Goal: Transaction & Acquisition: Purchase product/service

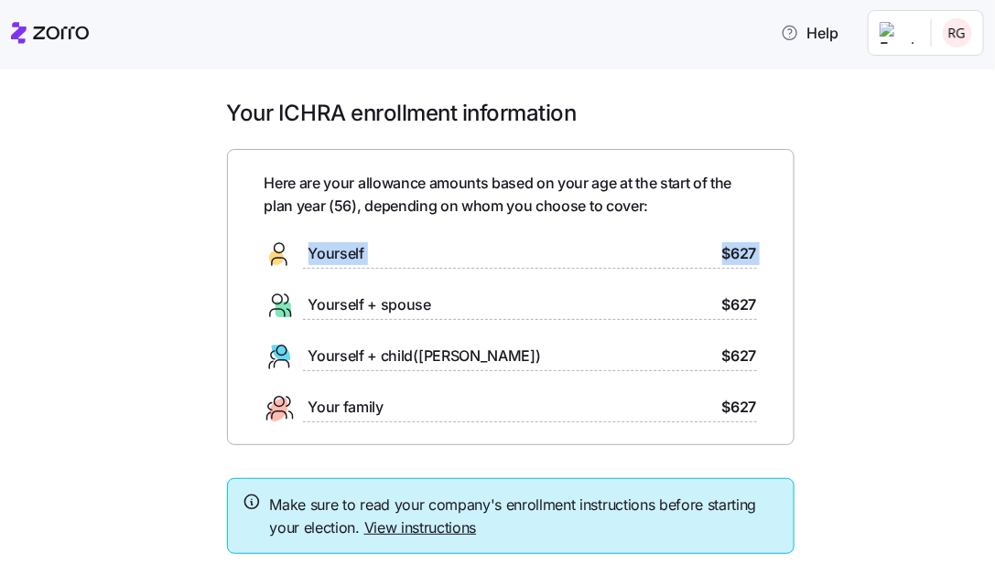
drag, startPoint x: 103, startPoint y: 258, endPoint x: -482, endPoint y: 300, distance: 587.1
click at [0, 300] on html "Help Your ICHRA enrollment information Here are your allowance amounts based on…" at bounding box center [497, 277] width 995 height 554
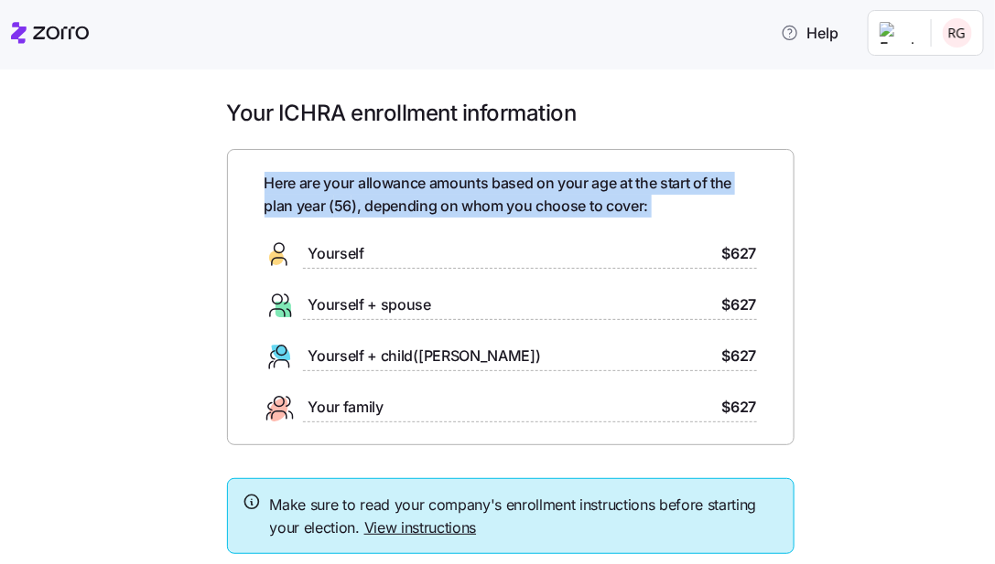
drag, startPoint x: 119, startPoint y: 191, endPoint x: -164, endPoint y: 235, distance: 286.1
click at [0, 235] on html "Help Your ICHRA enrollment information Here are your allowance amounts based on…" at bounding box center [497, 277] width 995 height 554
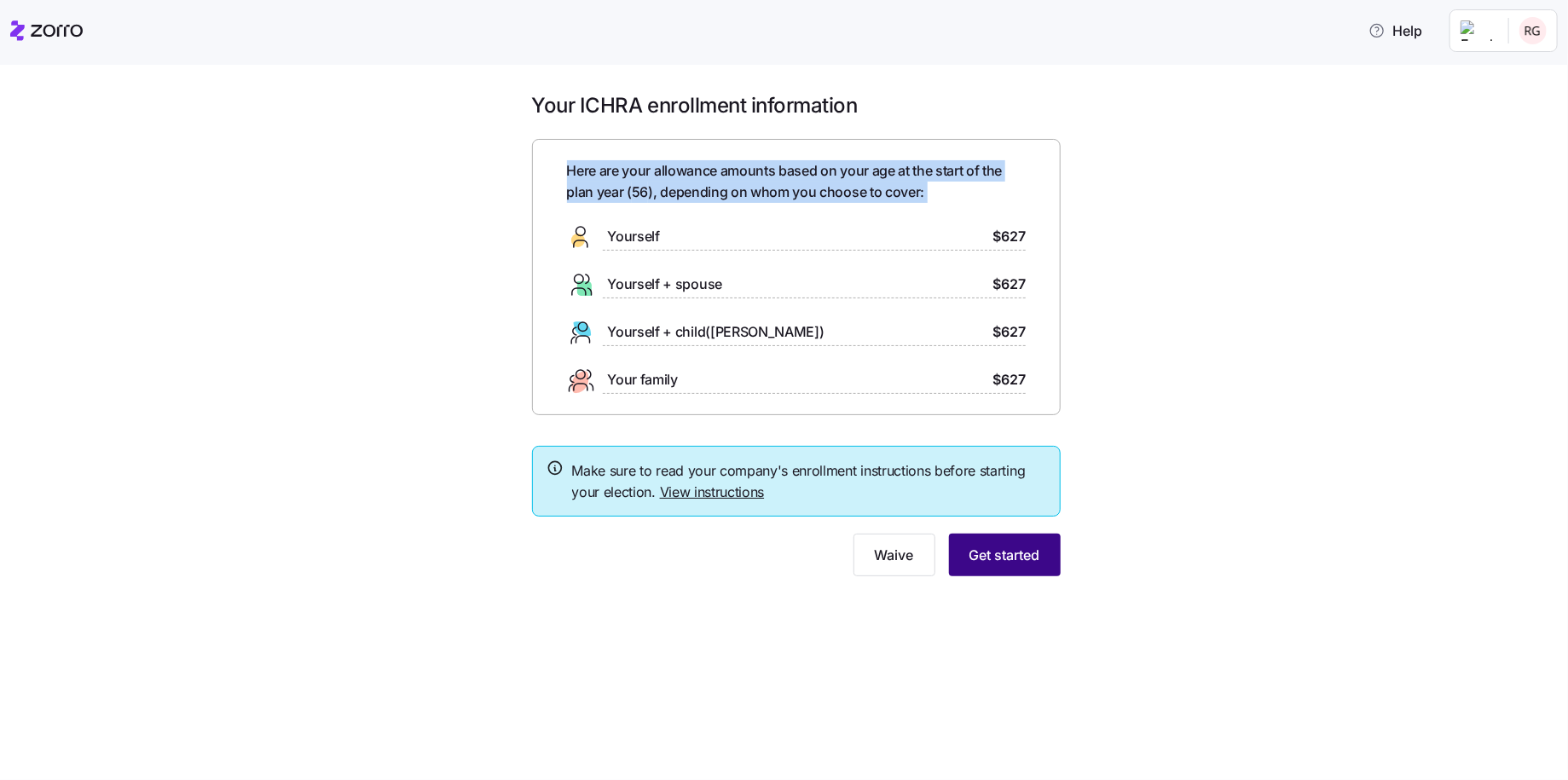
click at [1006, 555] on span "Get started" at bounding box center [1004, 555] width 71 height 21
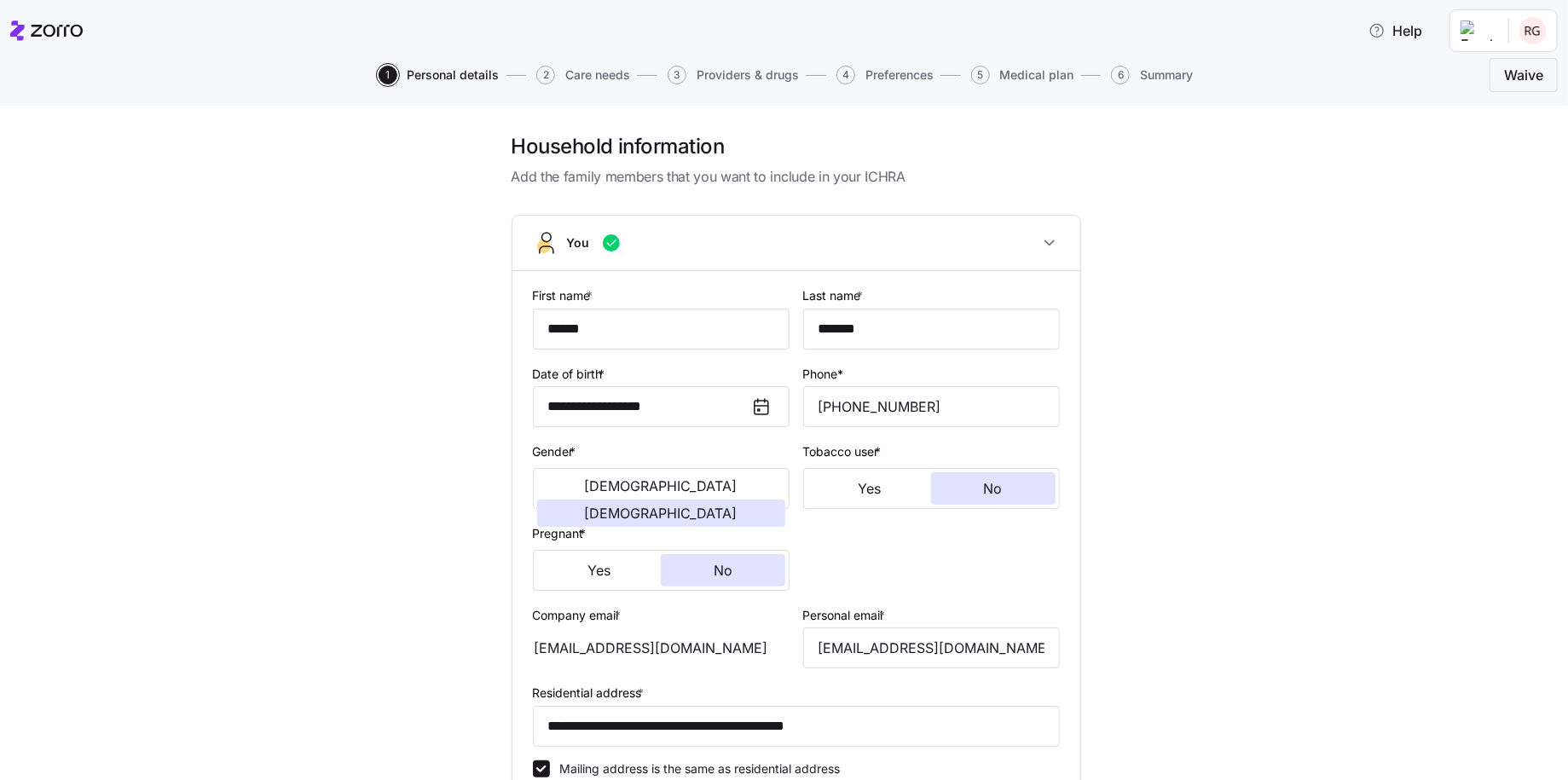
drag, startPoint x: 1367, startPoint y: 395, endPoint x: 1343, endPoint y: 394, distance: 24.0
click at [1367, 395] on div "**********" at bounding box center [796, 636] width 1496 height 1005
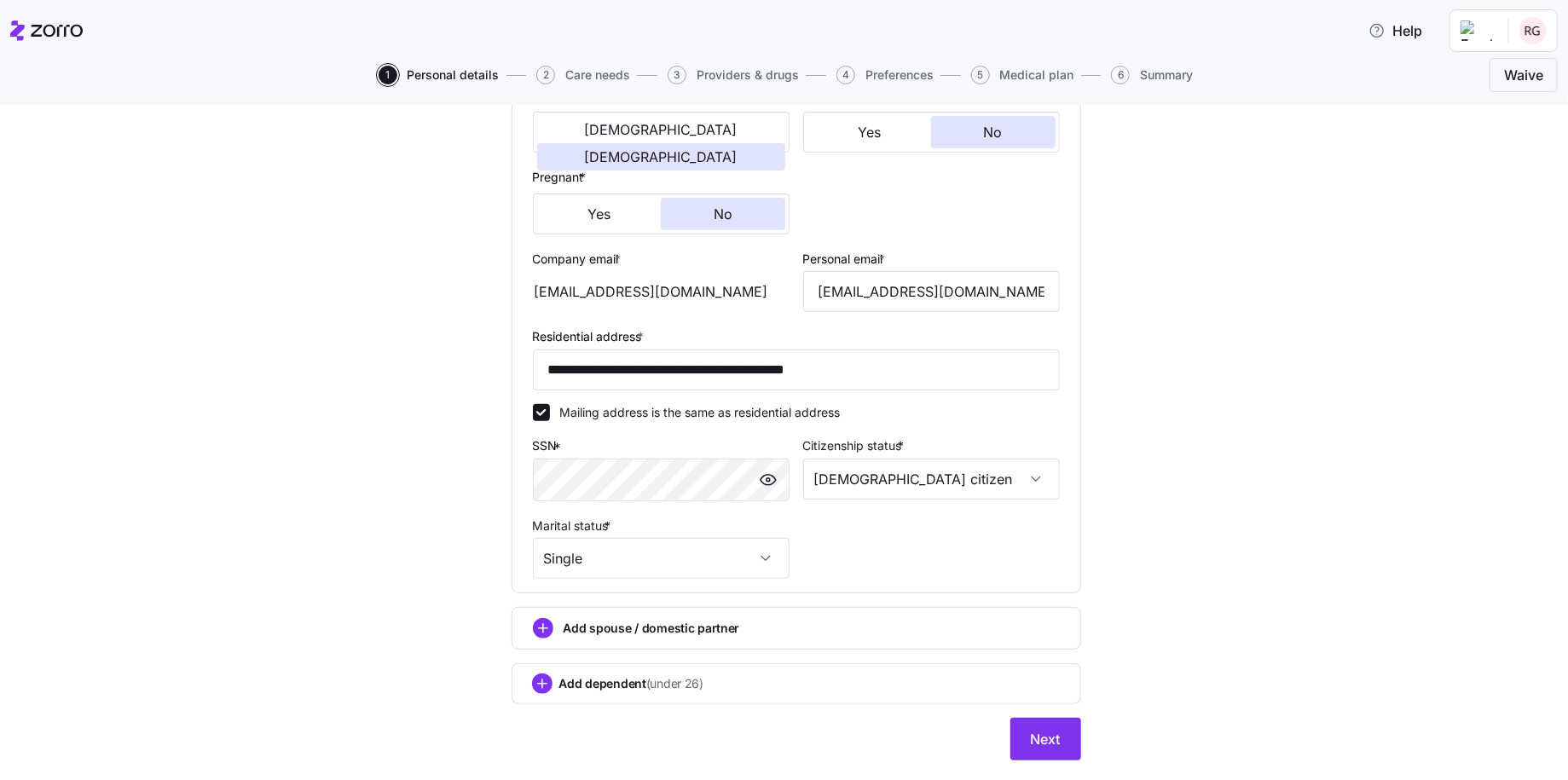
scroll to position [397, 0]
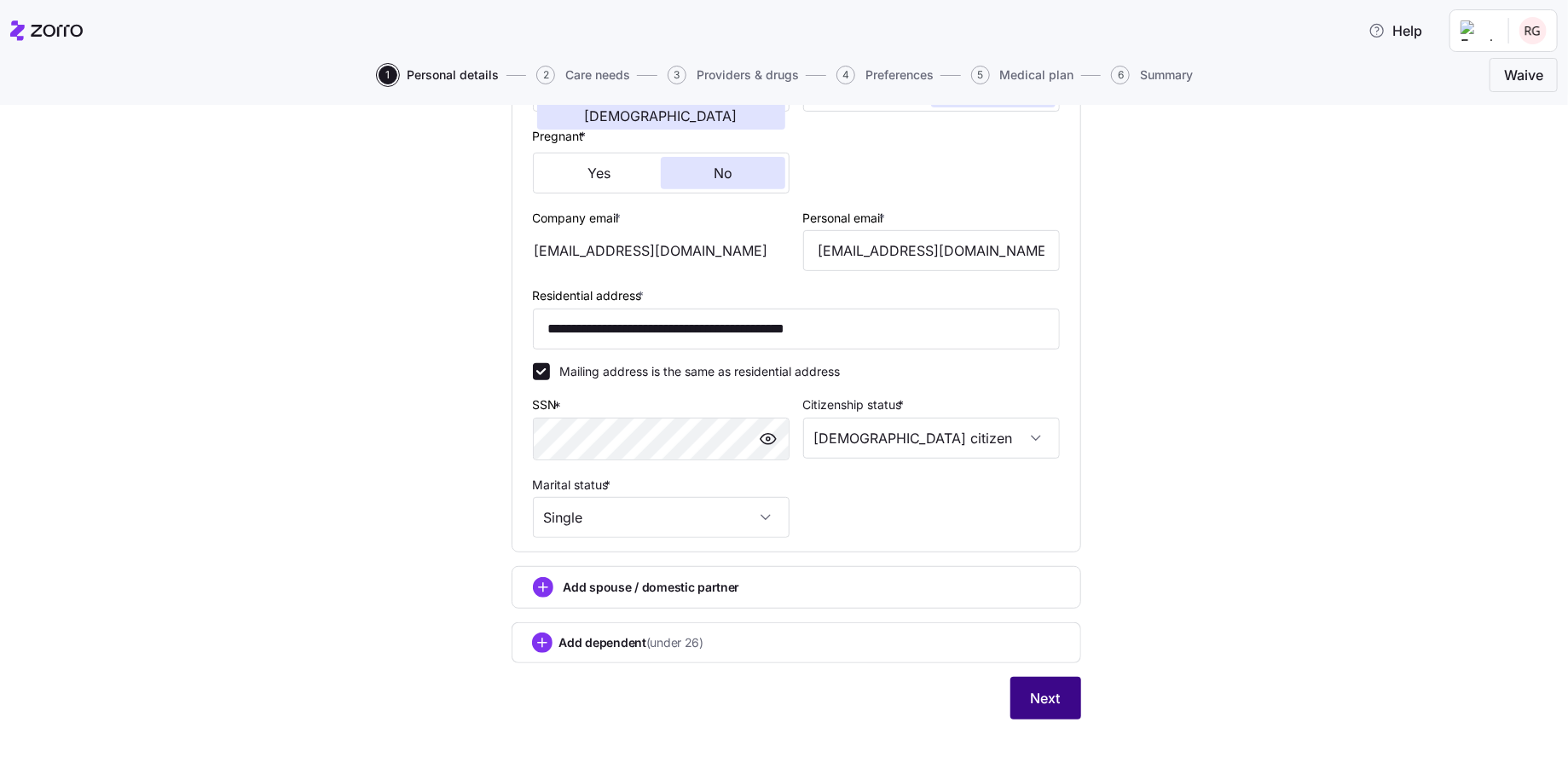
click at [1042, 696] on span "Next" at bounding box center [1045, 698] width 30 height 21
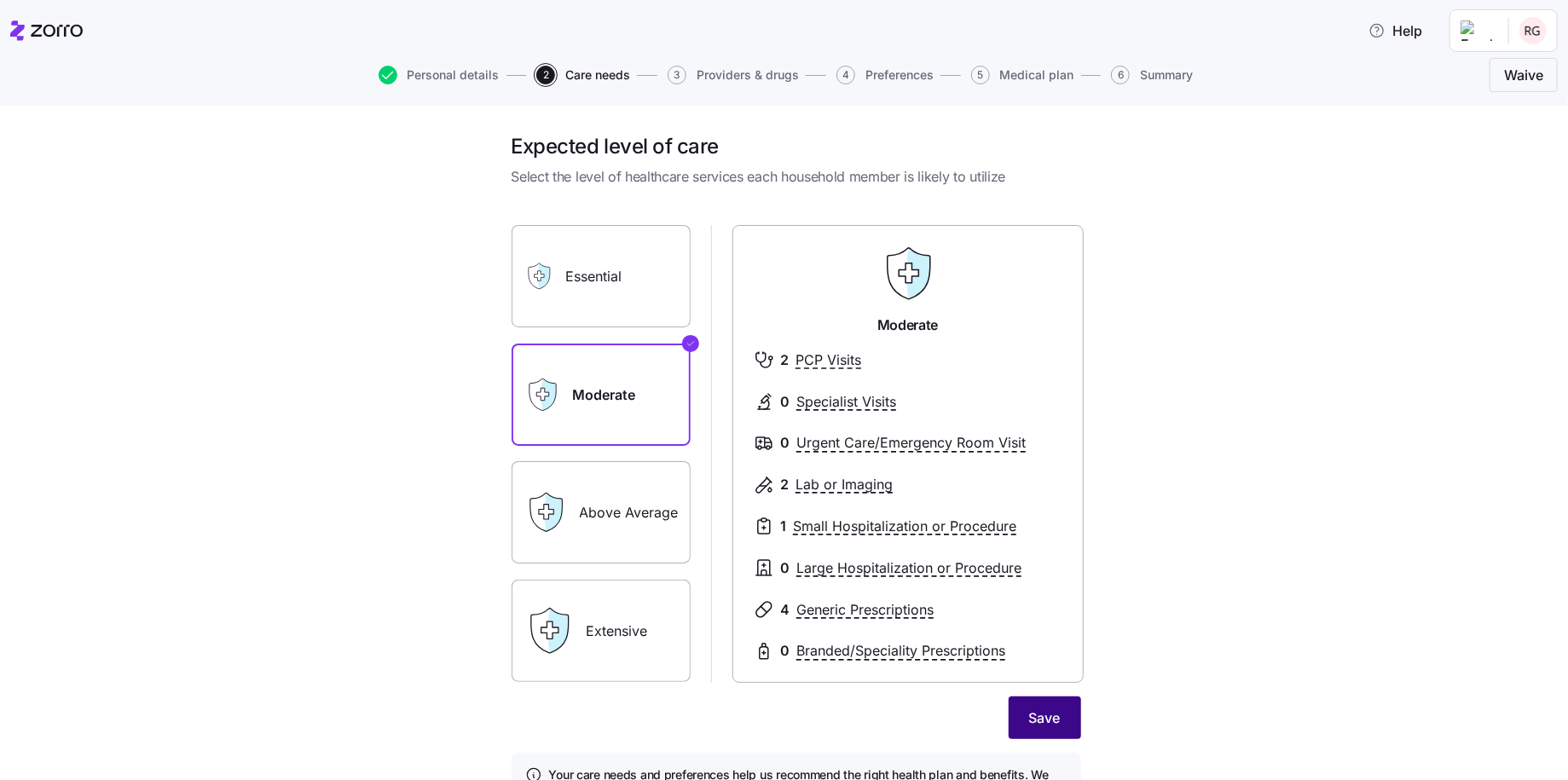
click at [1047, 717] on span "Save" at bounding box center [1044, 718] width 32 height 21
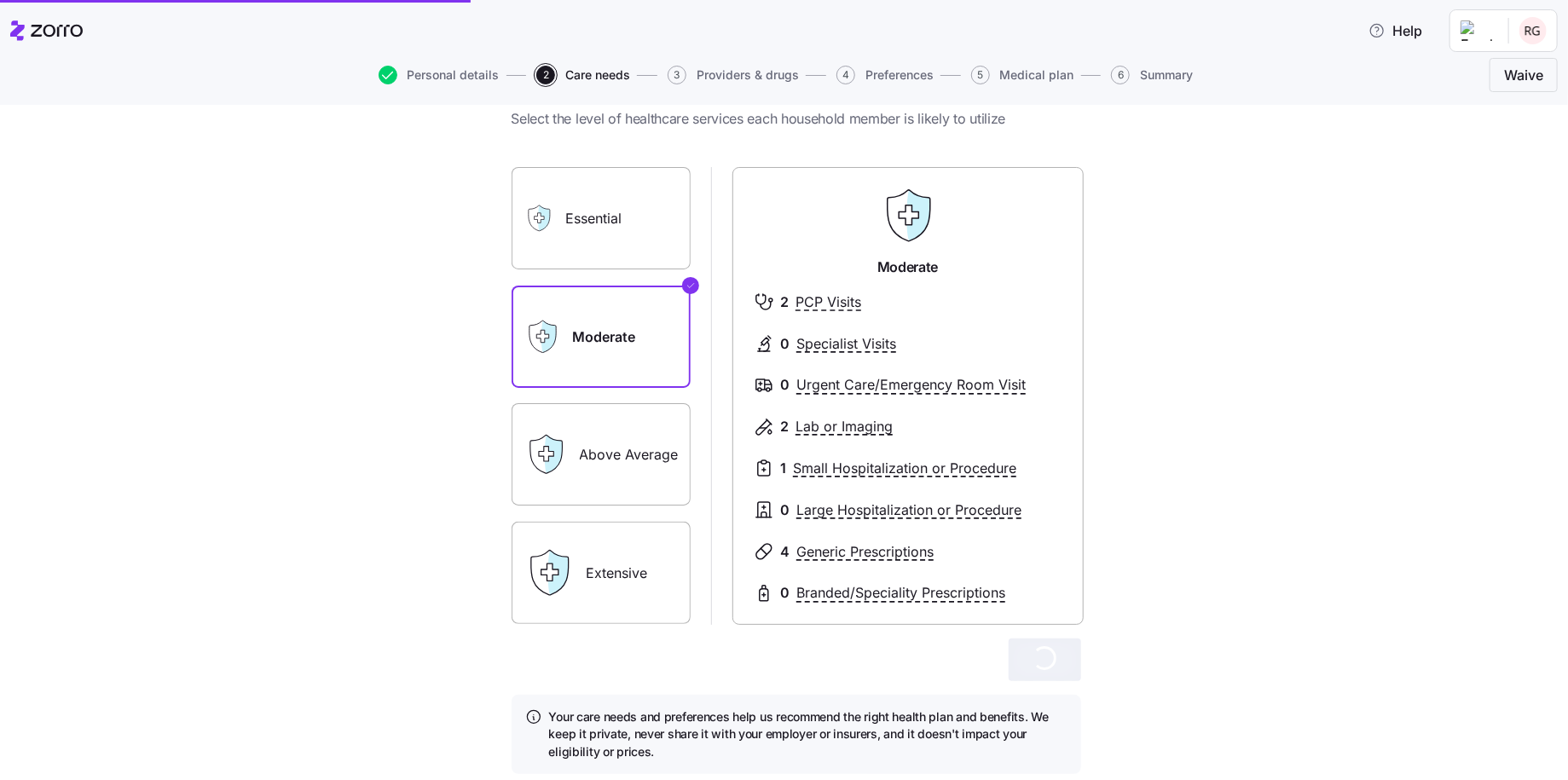
scroll to position [27, 0]
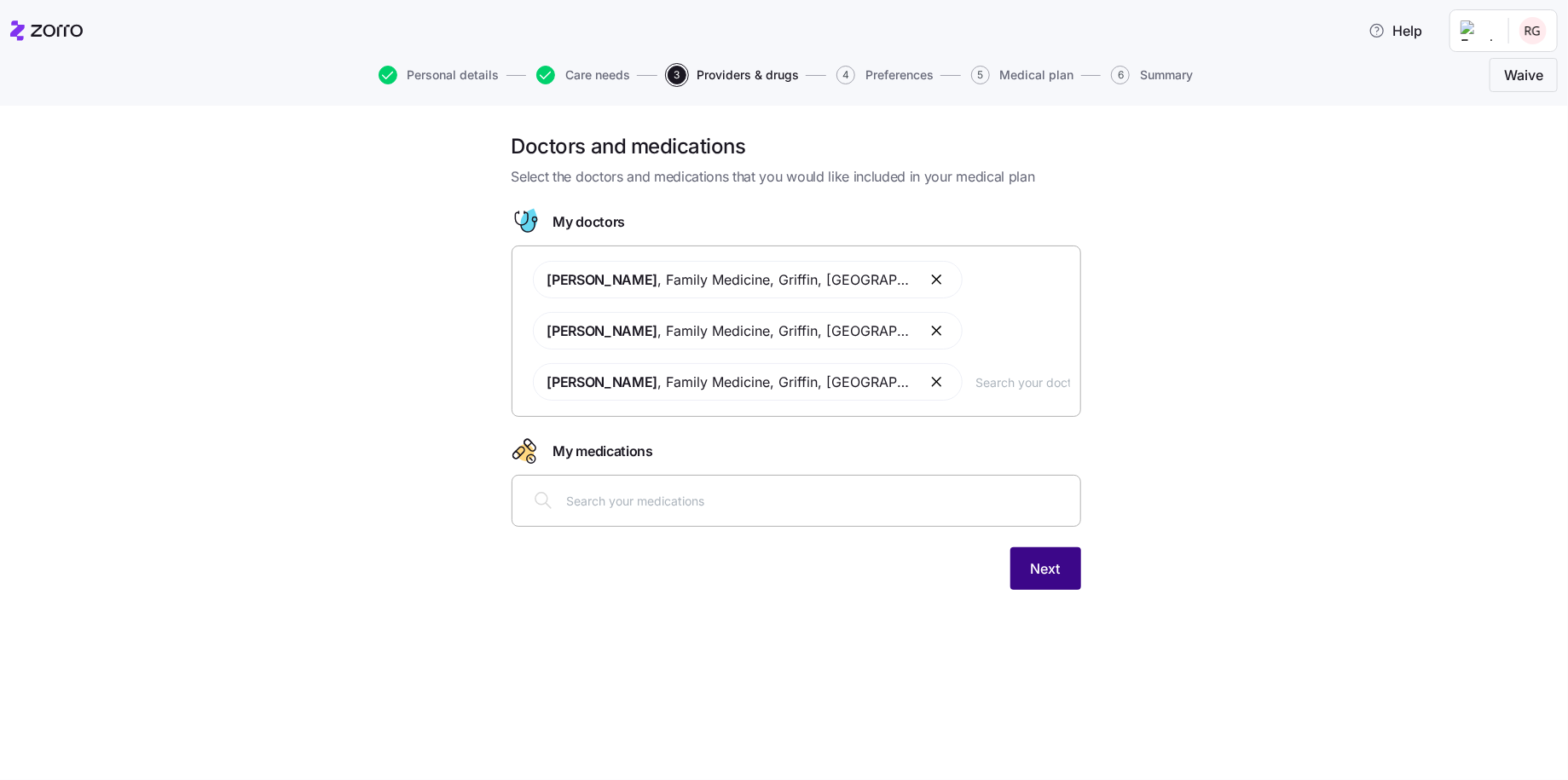
click at [1044, 566] on span "Next" at bounding box center [1045, 568] width 30 height 21
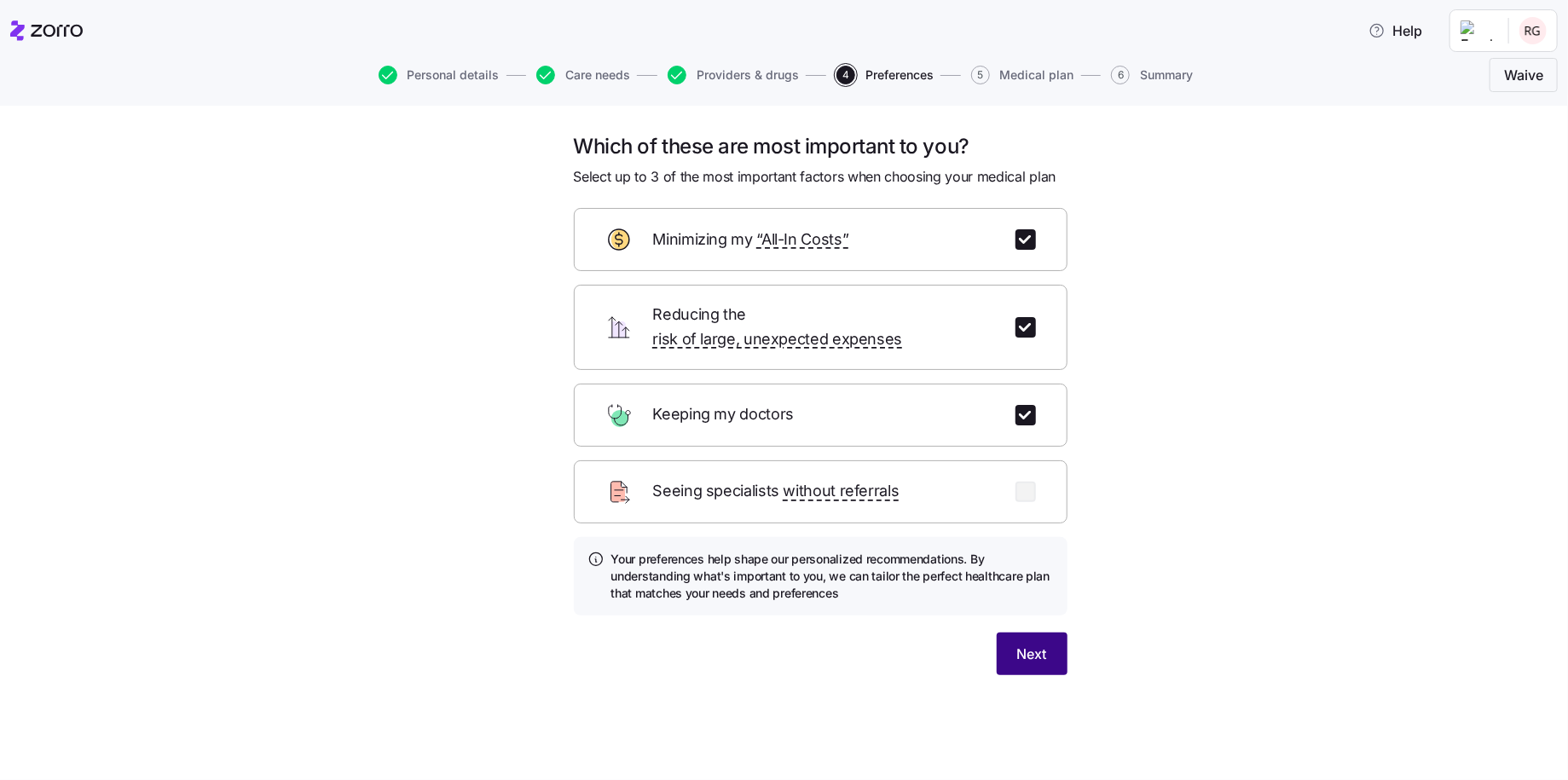
click at [1025, 644] on span "Next" at bounding box center [1031, 654] width 30 height 21
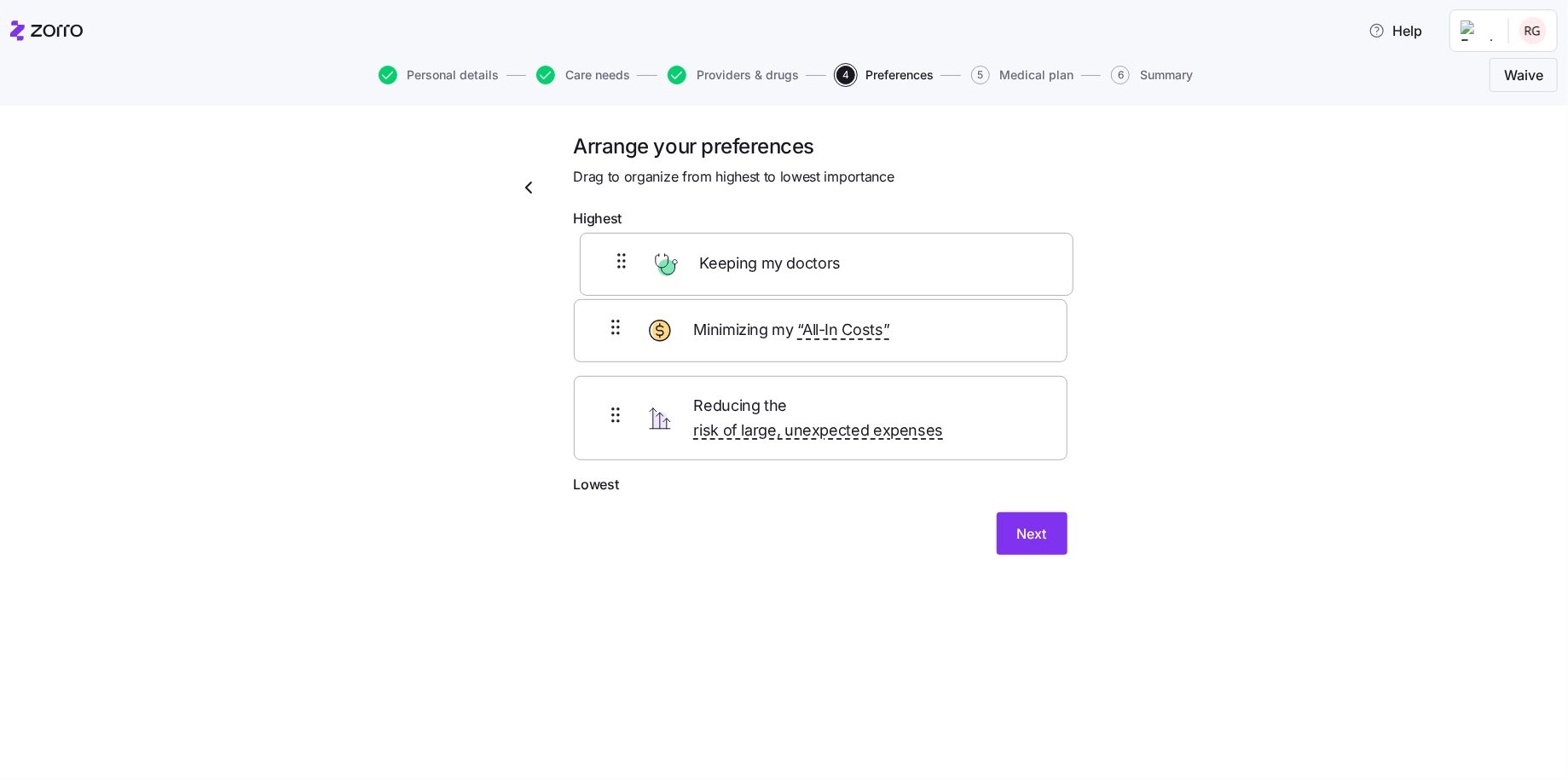
drag, startPoint x: 611, startPoint y: 352, endPoint x: 620, endPoint y: 267, distance: 85.5
click at [620, 267] on div "Minimizing my “All-In Costs” Keeping my doctors Reducing the risk of large, une…" at bounding box center [821, 354] width 494 height 238
drag, startPoint x: 618, startPoint y: 266, endPoint x: 616, endPoint y: 336, distance: 70.0
click at [616, 336] on div "Keeping my doctors Minimizing my “All-In Costs” Reducing the risk of large, une…" at bounding box center [821, 354] width 494 height 238
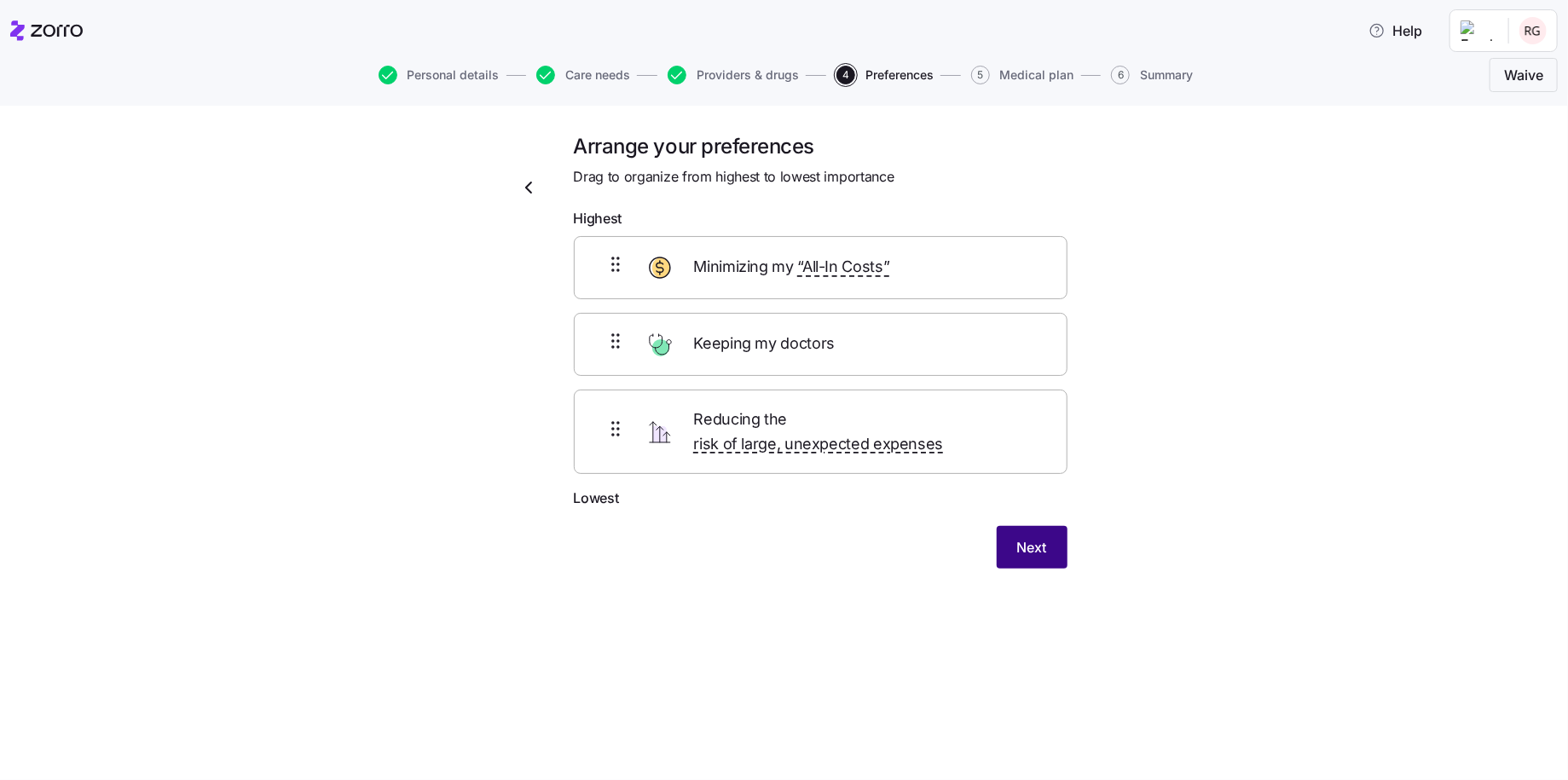
click at [1037, 537] on span "Next" at bounding box center [1031, 547] width 30 height 21
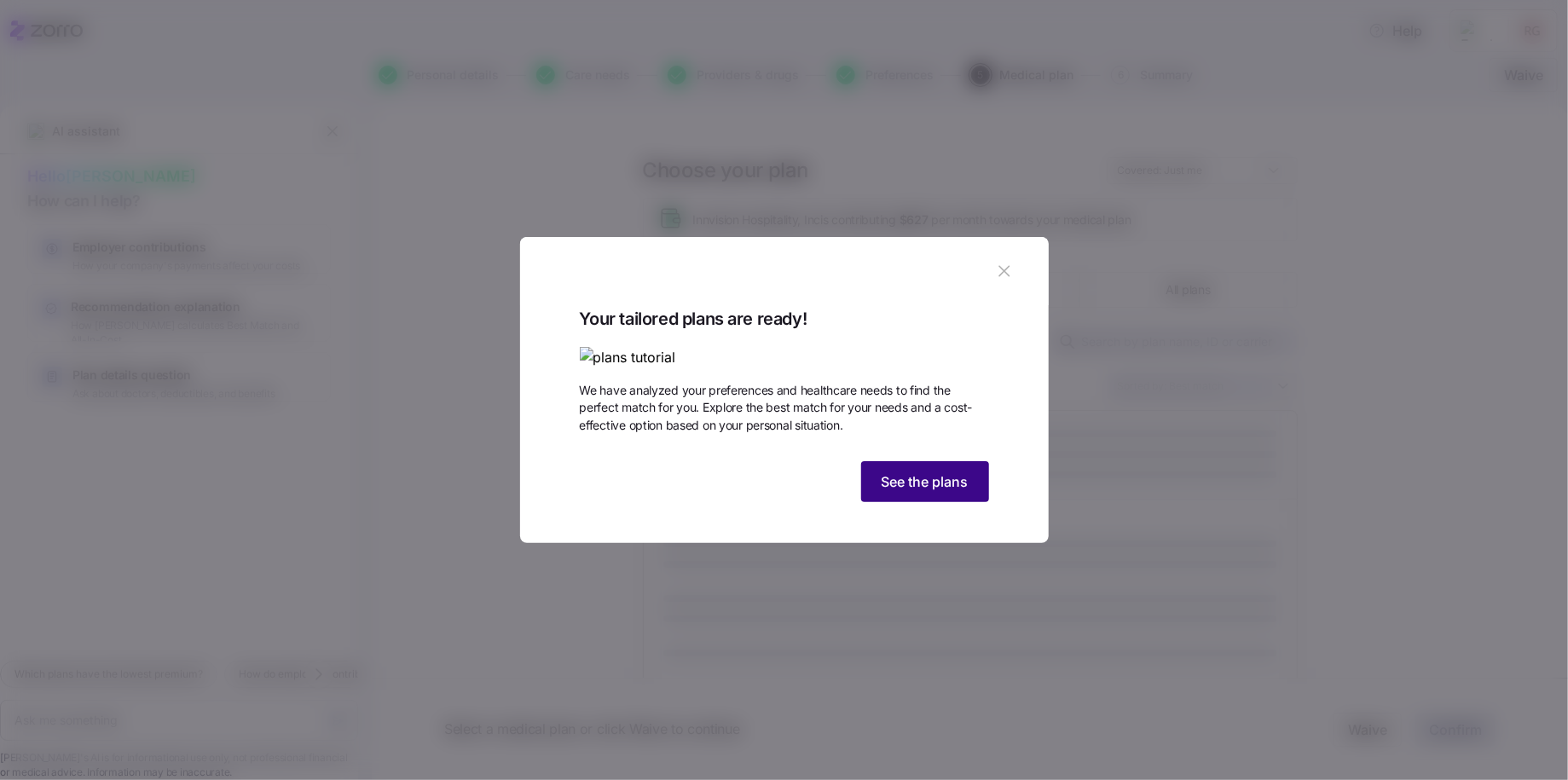
click at [915, 492] on span "See the plans" at bounding box center [924, 482] width 87 height 21
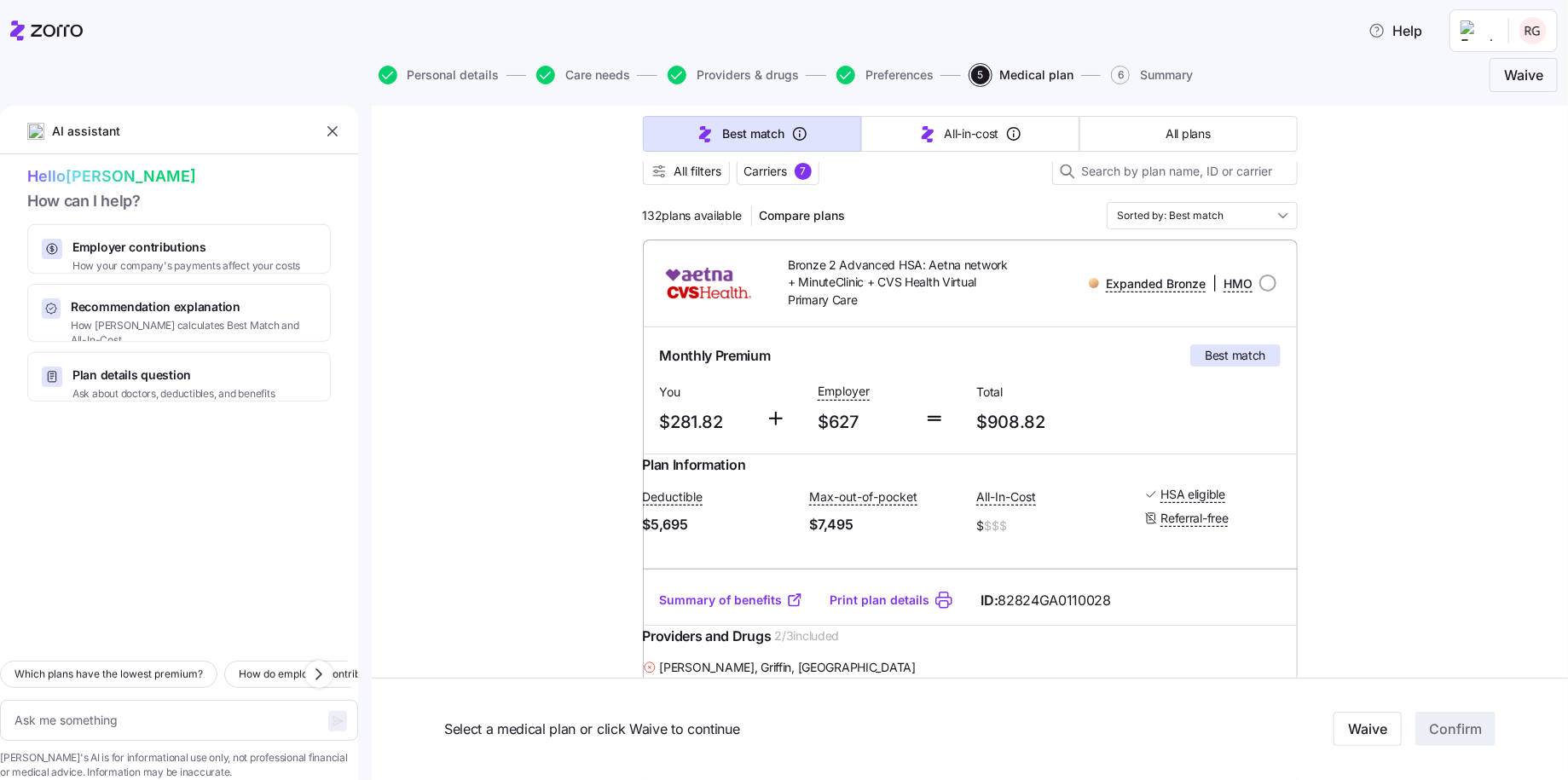
scroll to position [255, 0]
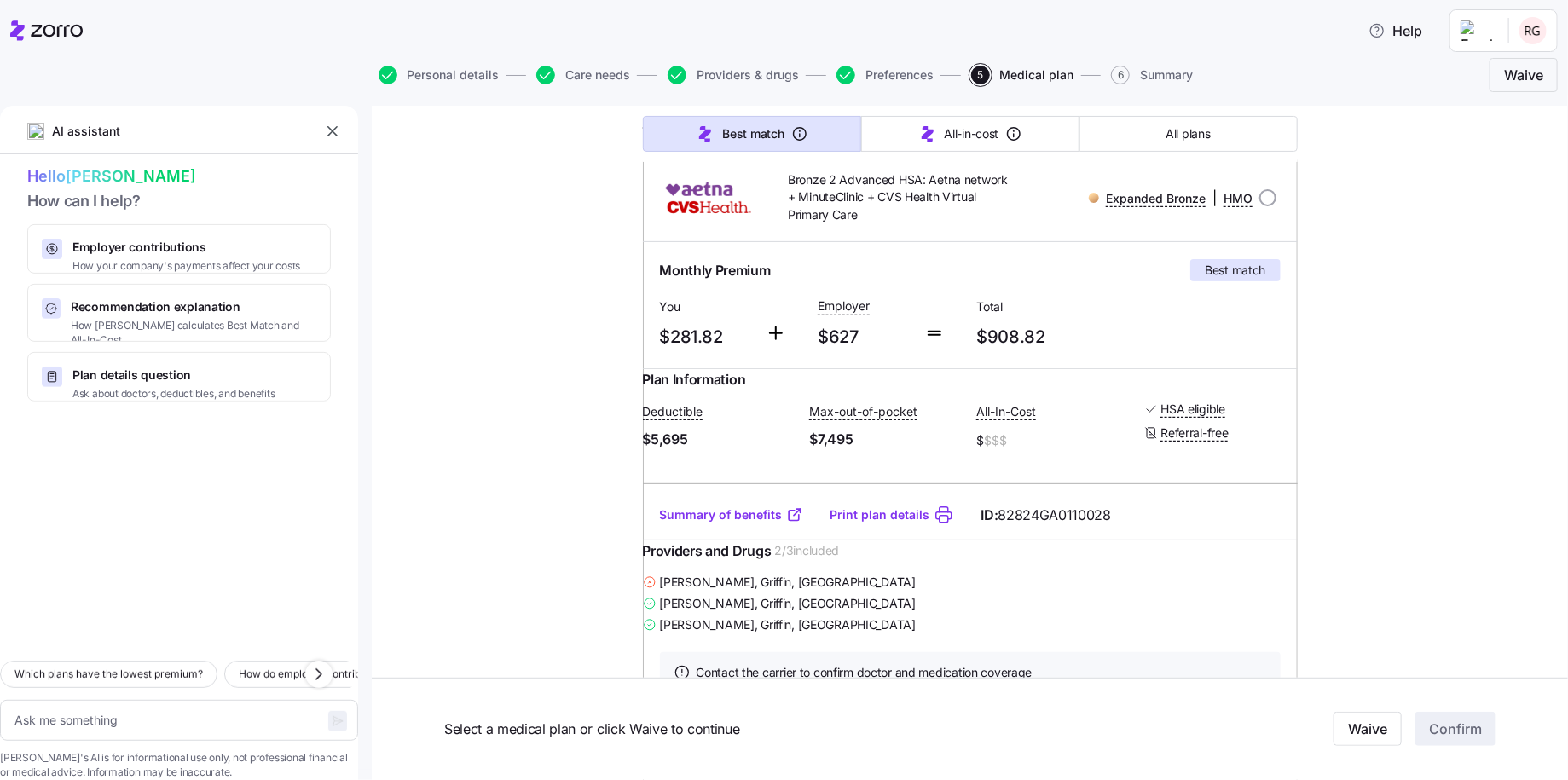
click at [709, 524] on link "Summary of benefits" at bounding box center [731, 514] width 143 height 17
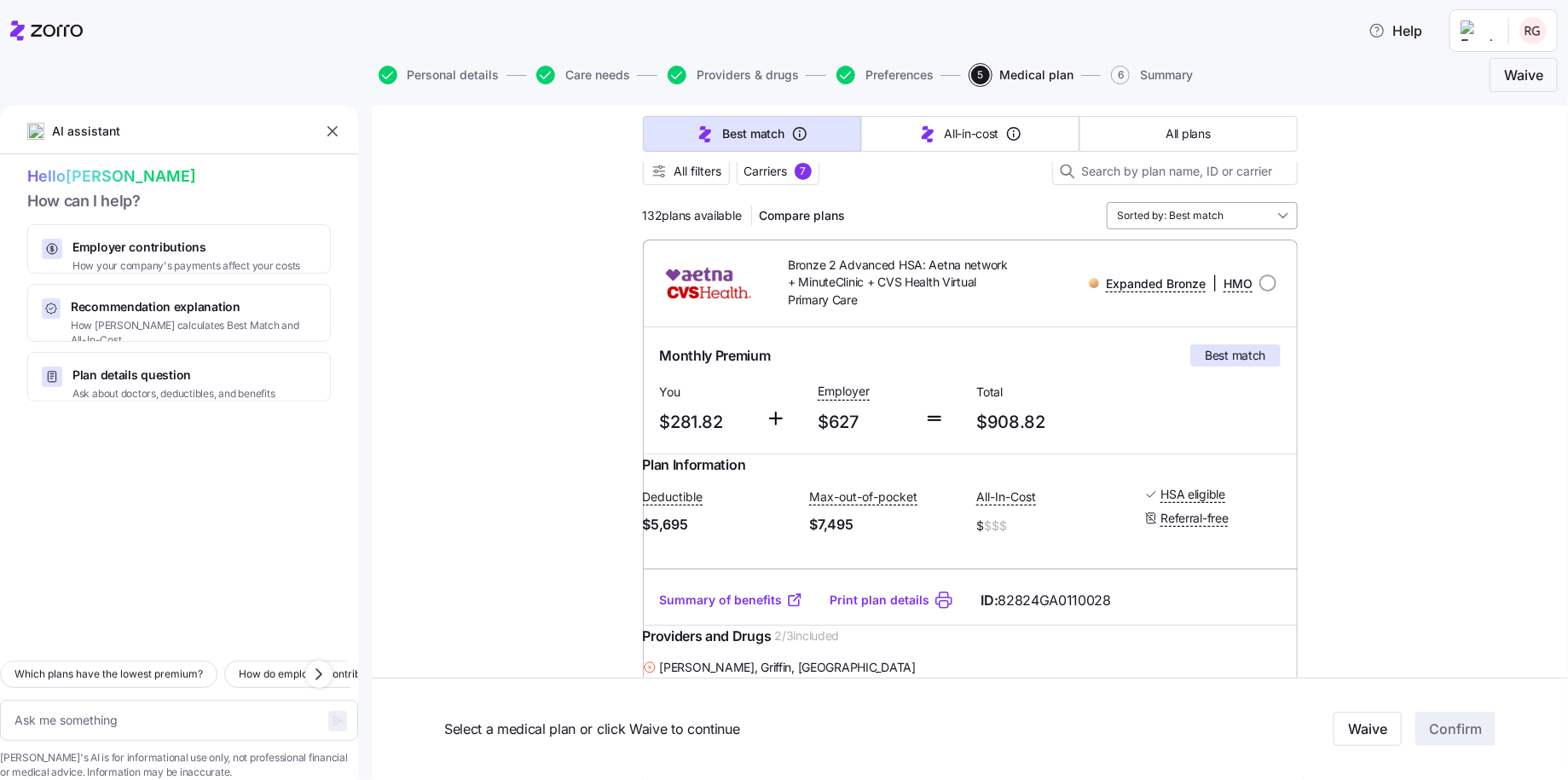
scroll to position [0, 0]
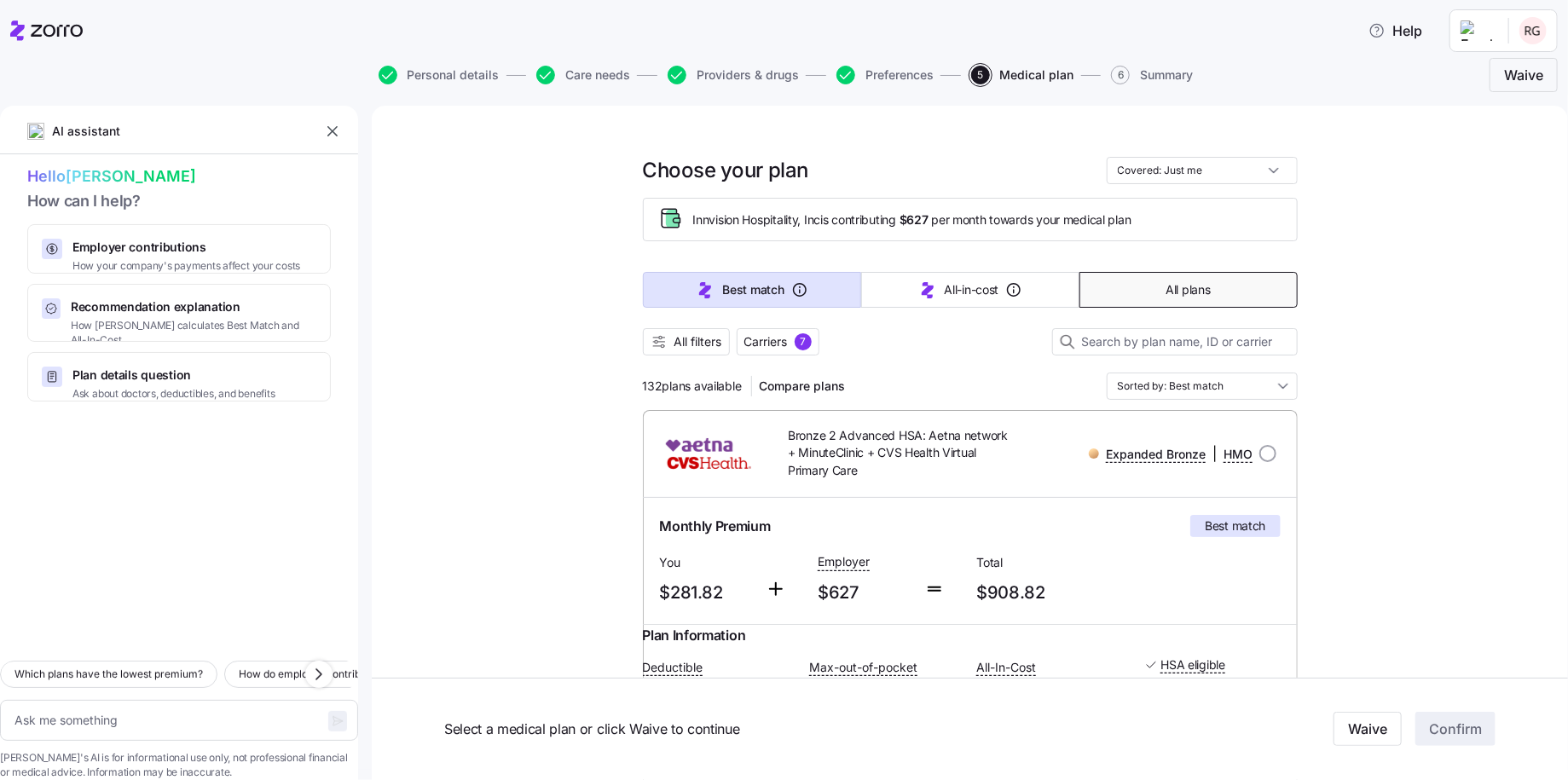
click at [1187, 285] on span "All plans" at bounding box center [1188, 290] width 45 height 17
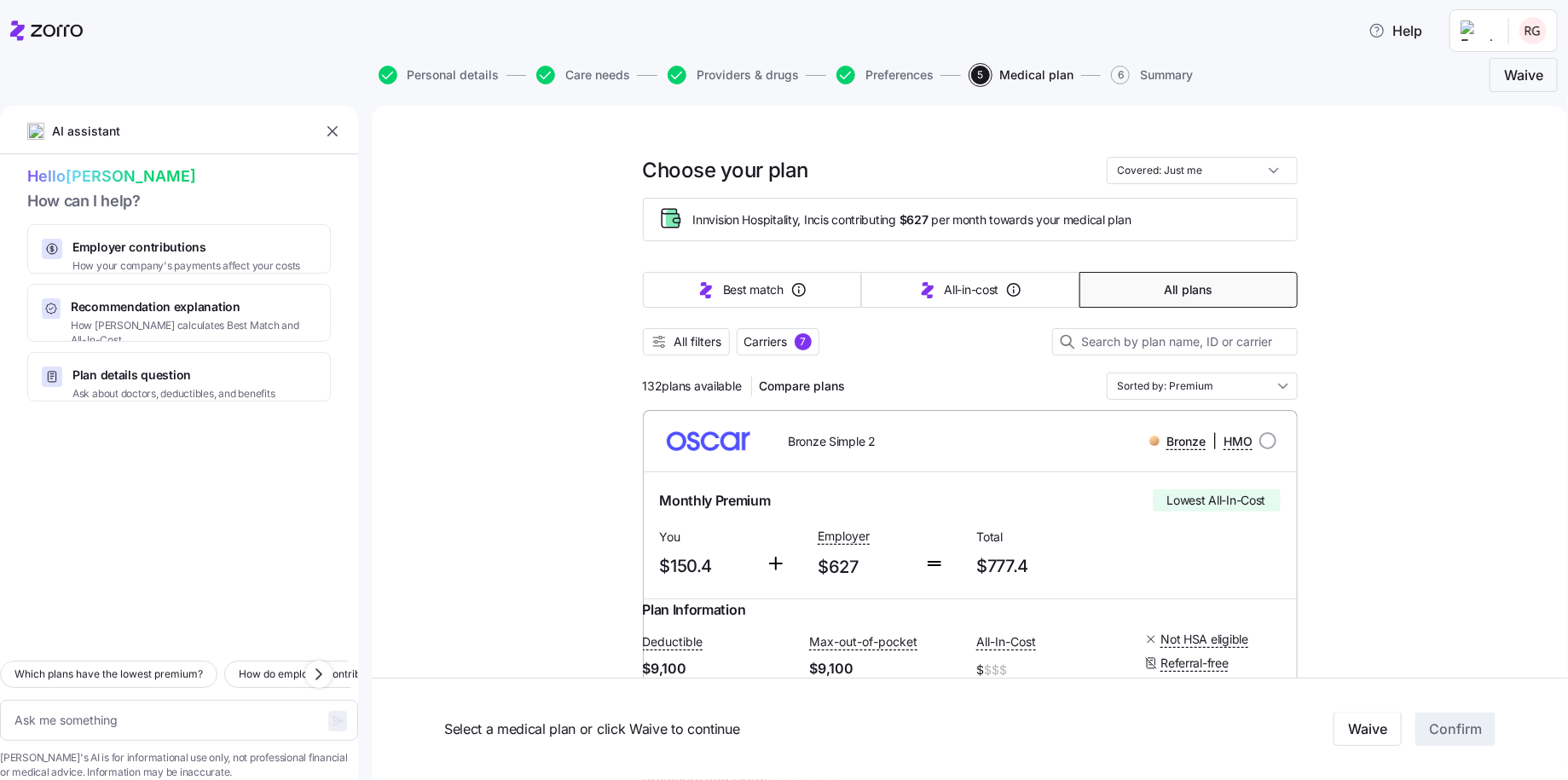
type textarea "x"
type input "Sorted by: Premium"
click at [651, 343] on icon "button" at bounding box center [659, 342] width 17 height 17
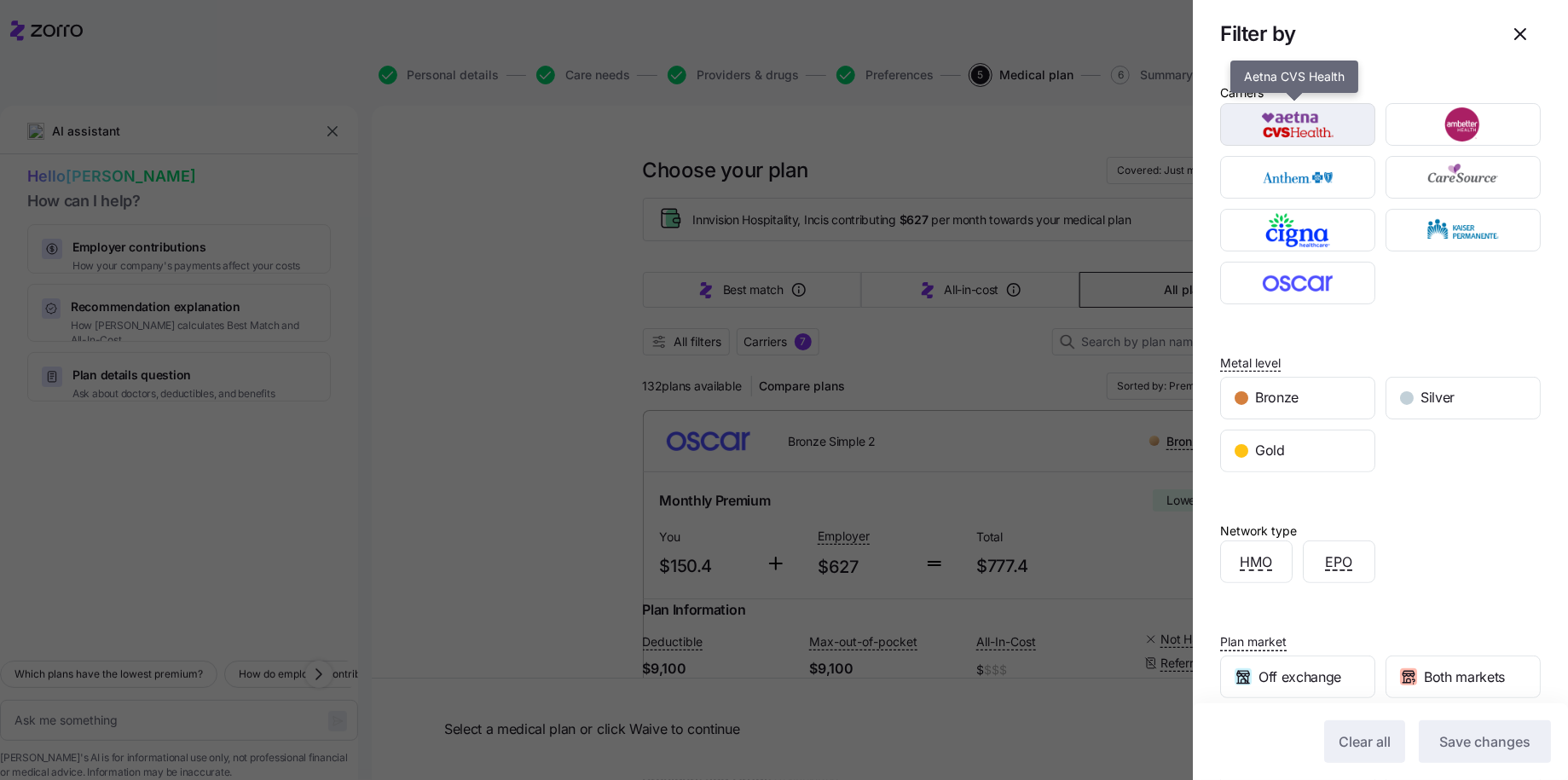
click at [1294, 128] on img "button" at bounding box center [1298, 124] width 125 height 34
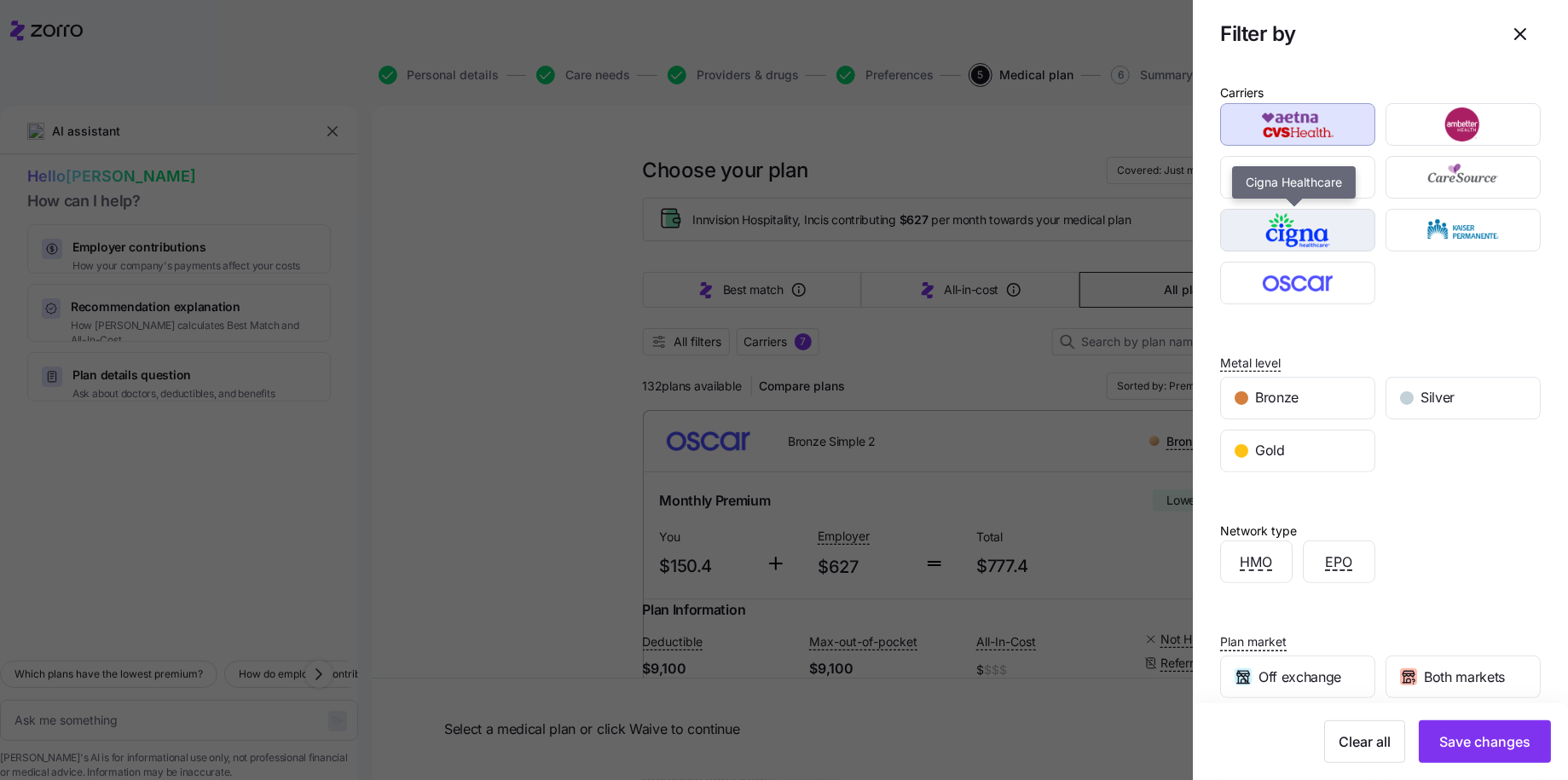
click at [1301, 232] on img "button" at bounding box center [1298, 230] width 125 height 34
click at [1302, 177] on img "button" at bounding box center [1298, 177] width 125 height 34
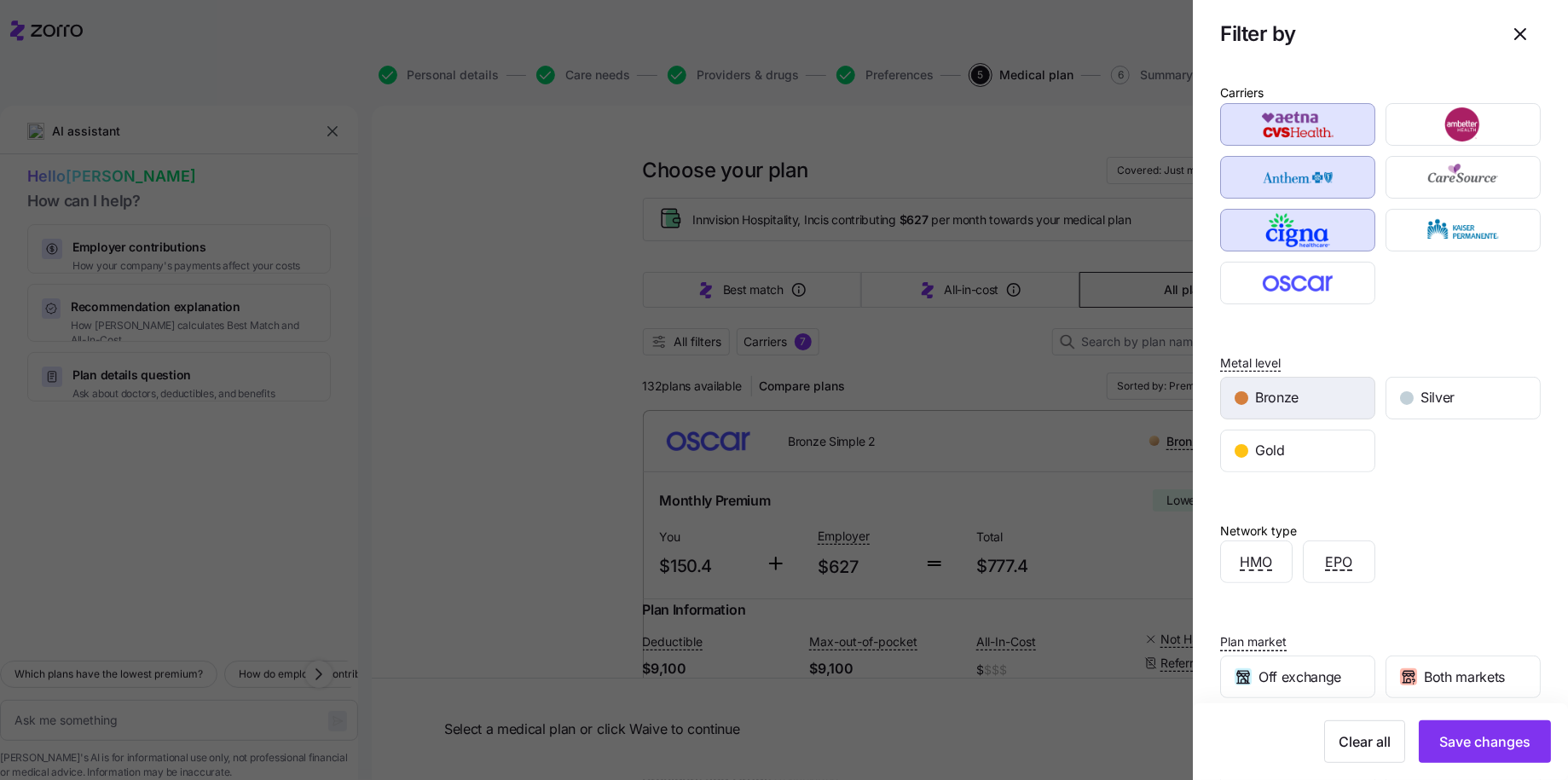
click at [1312, 400] on div "Bronze" at bounding box center [1297, 398] width 154 height 41
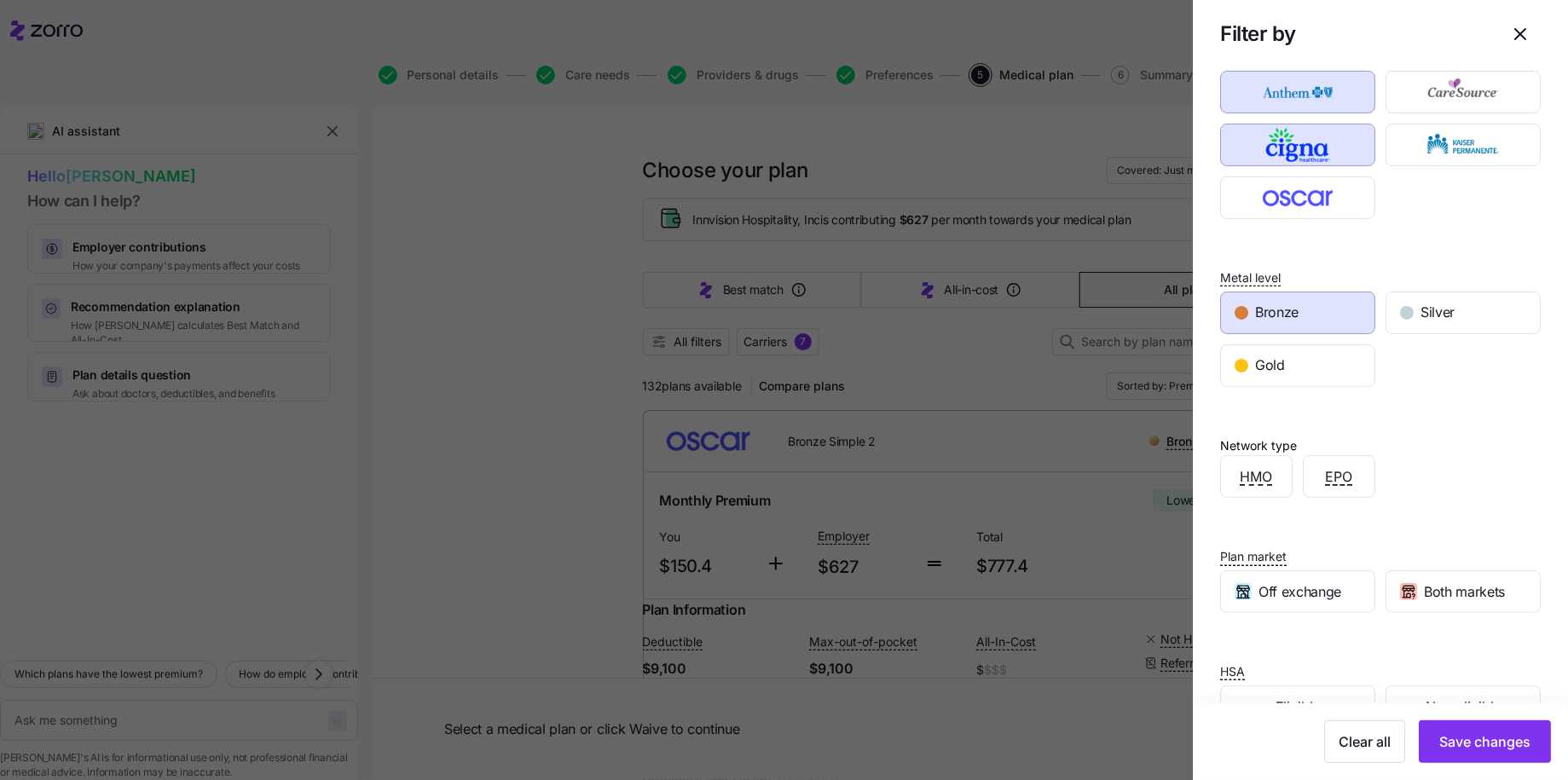
scroll to position [135, 0]
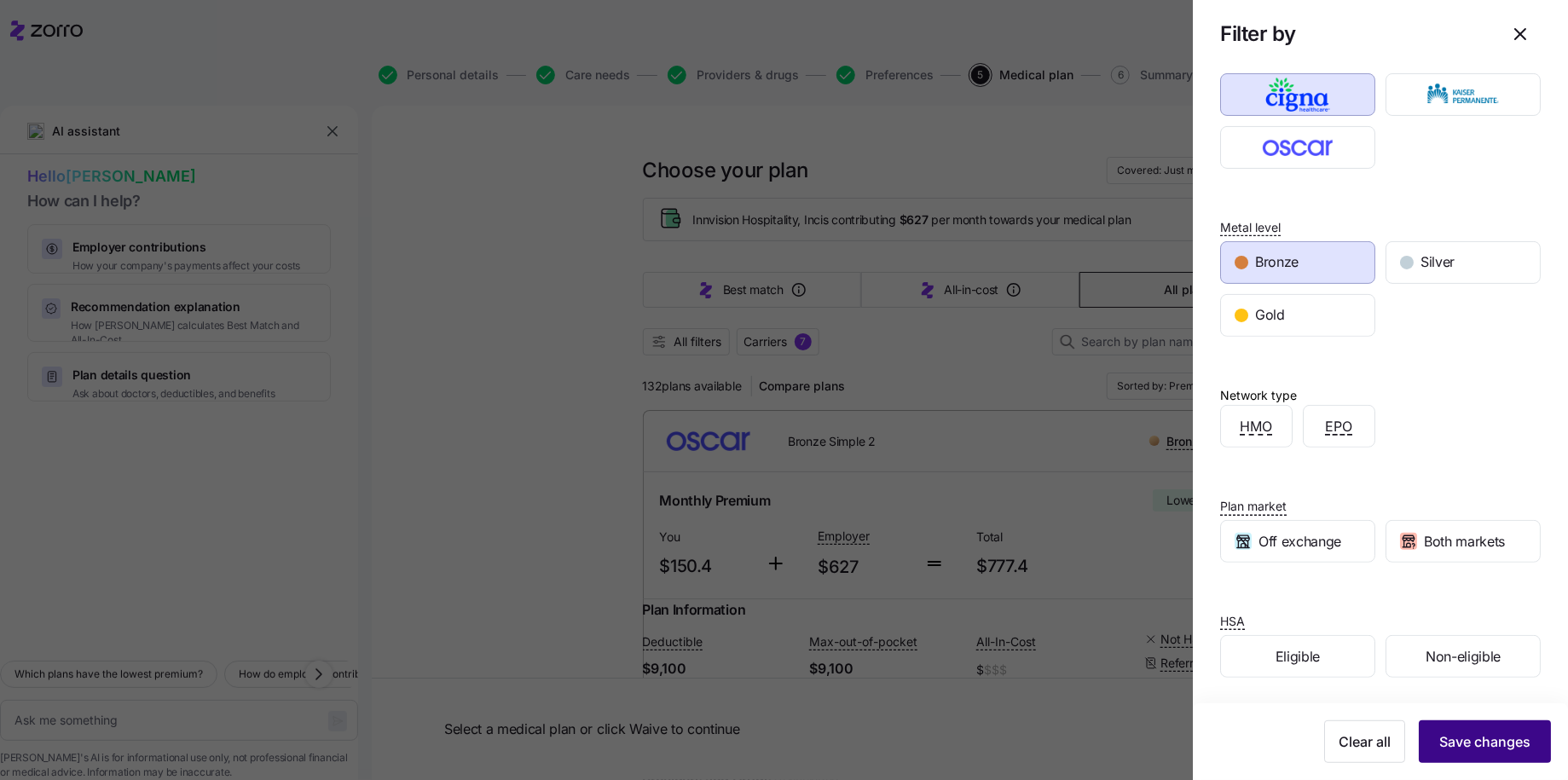
click at [1452, 739] on span "Save changes" at bounding box center [1484, 742] width 91 height 21
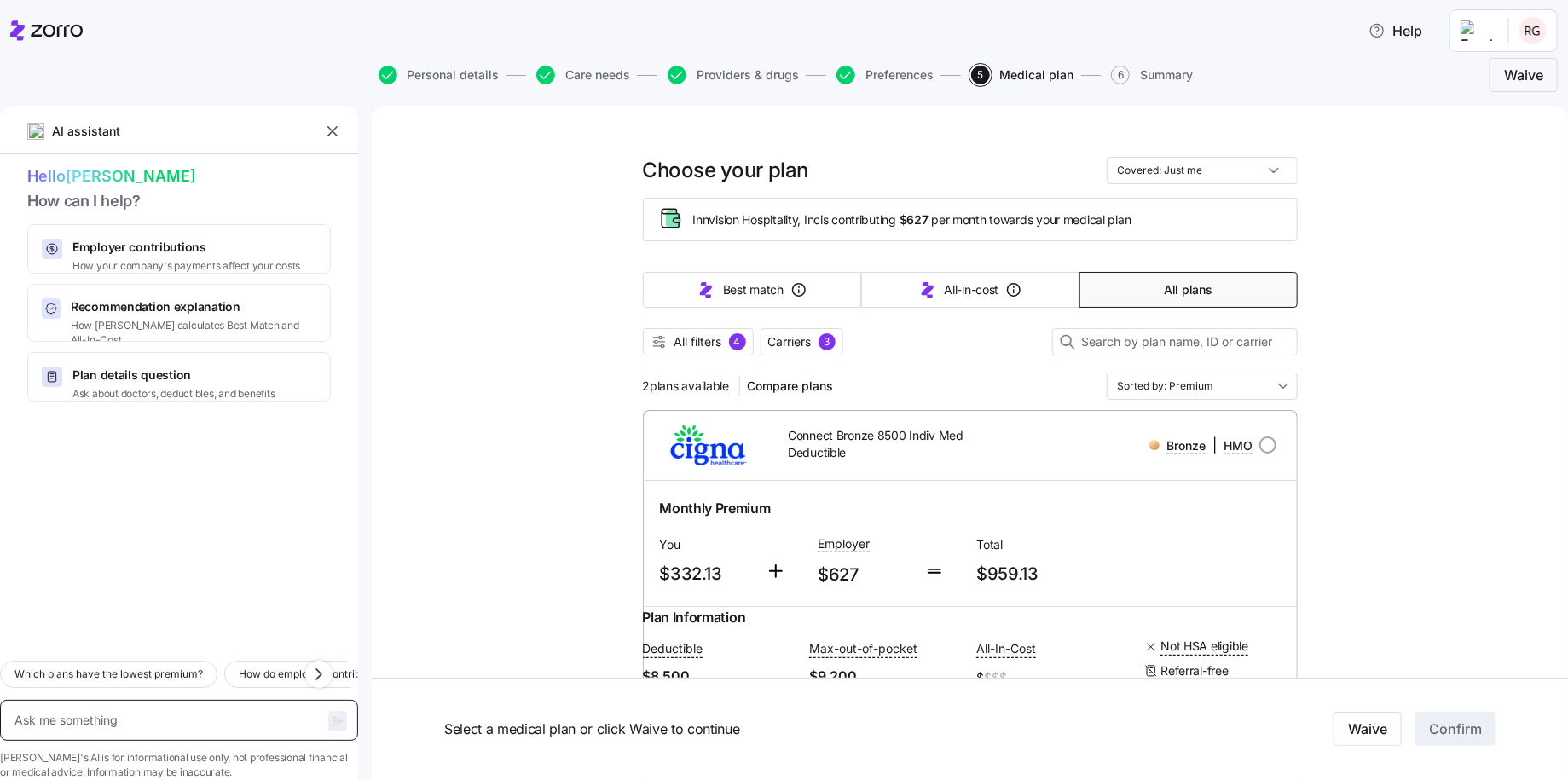
click at [86, 700] on textarea at bounding box center [179, 720] width 358 height 41
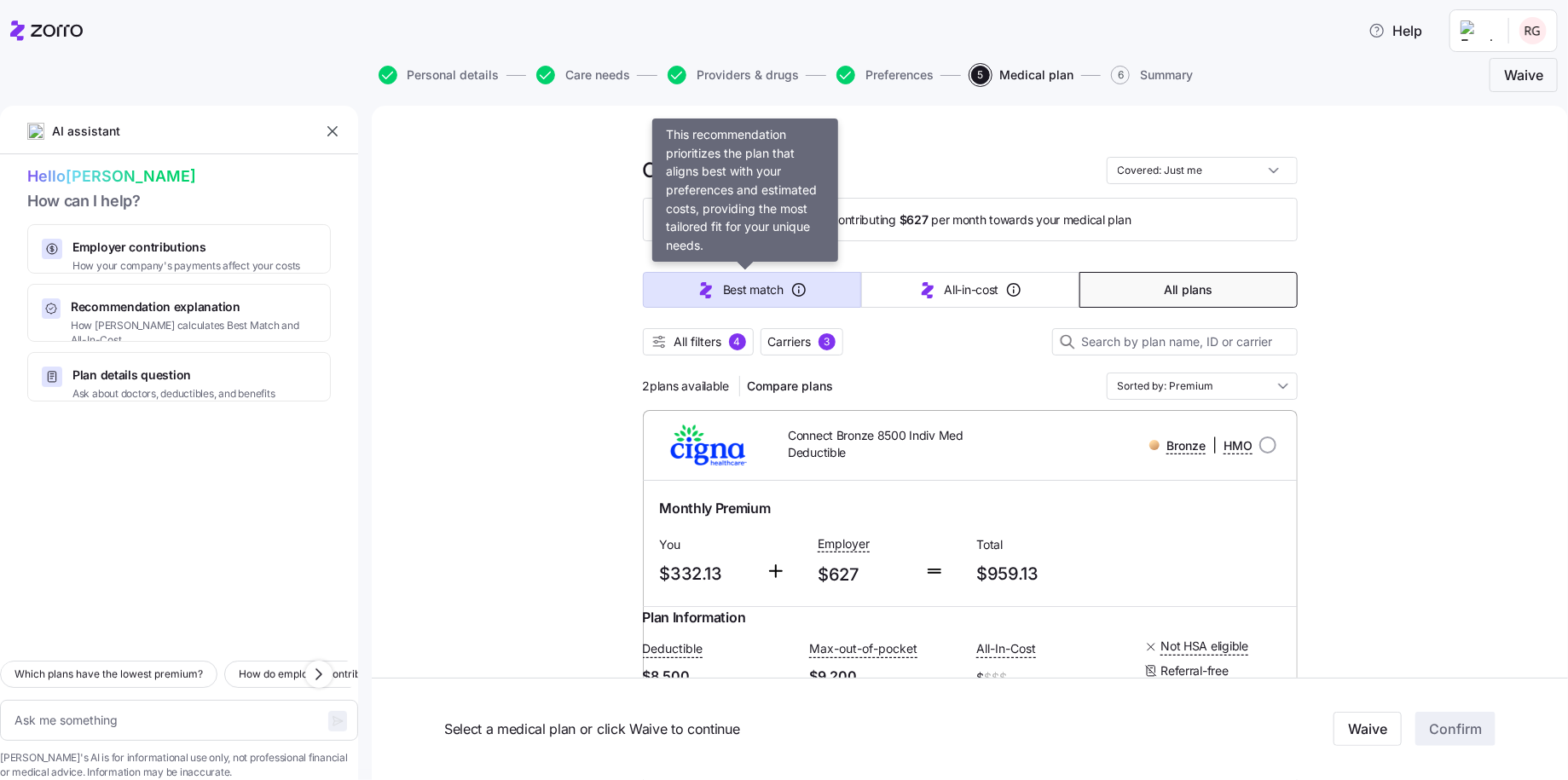
click at [738, 291] on span "Best match" at bounding box center [753, 290] width 61 height 17
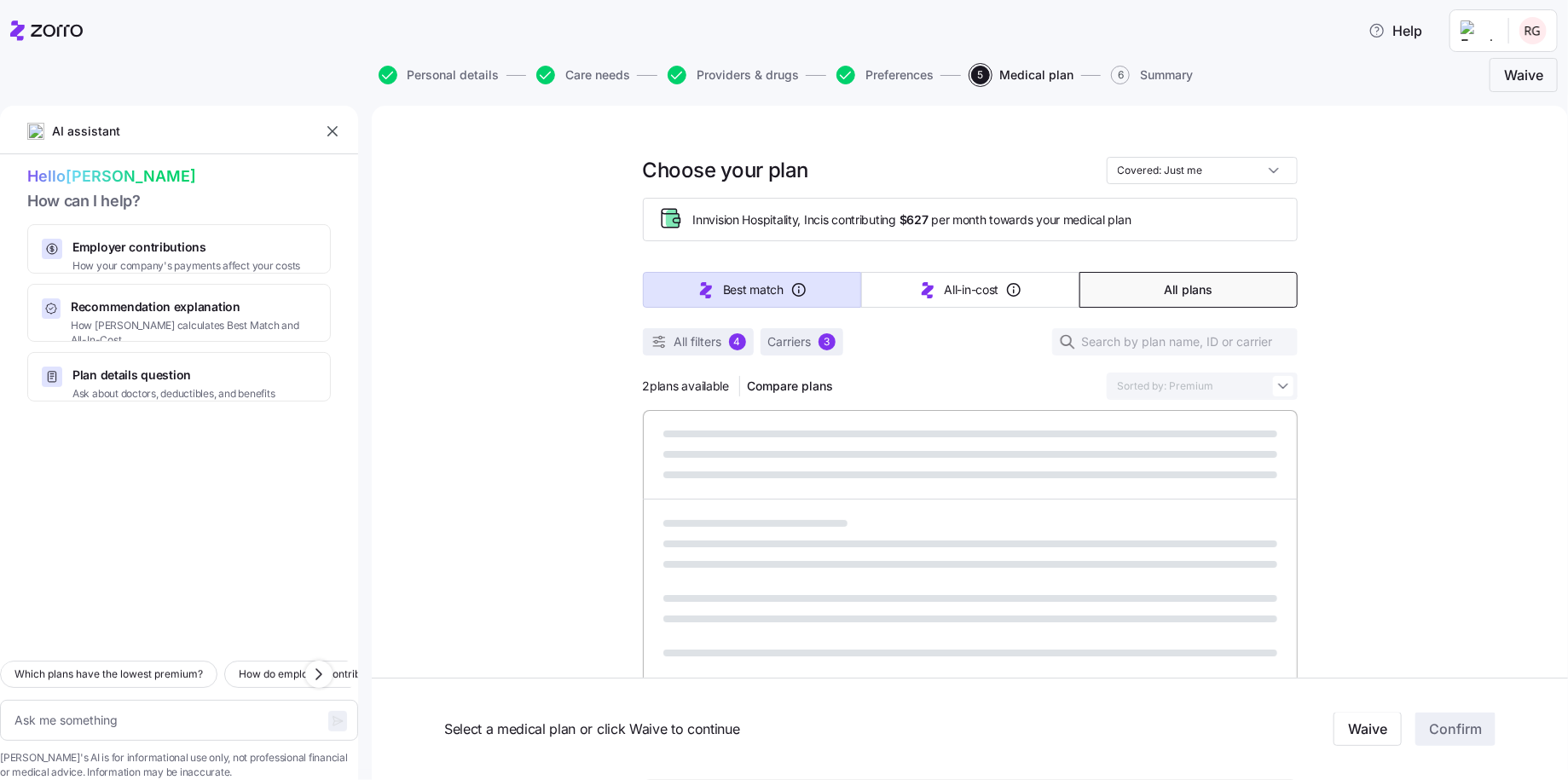
type textarea "x"
type input "Sorted by: Best match"
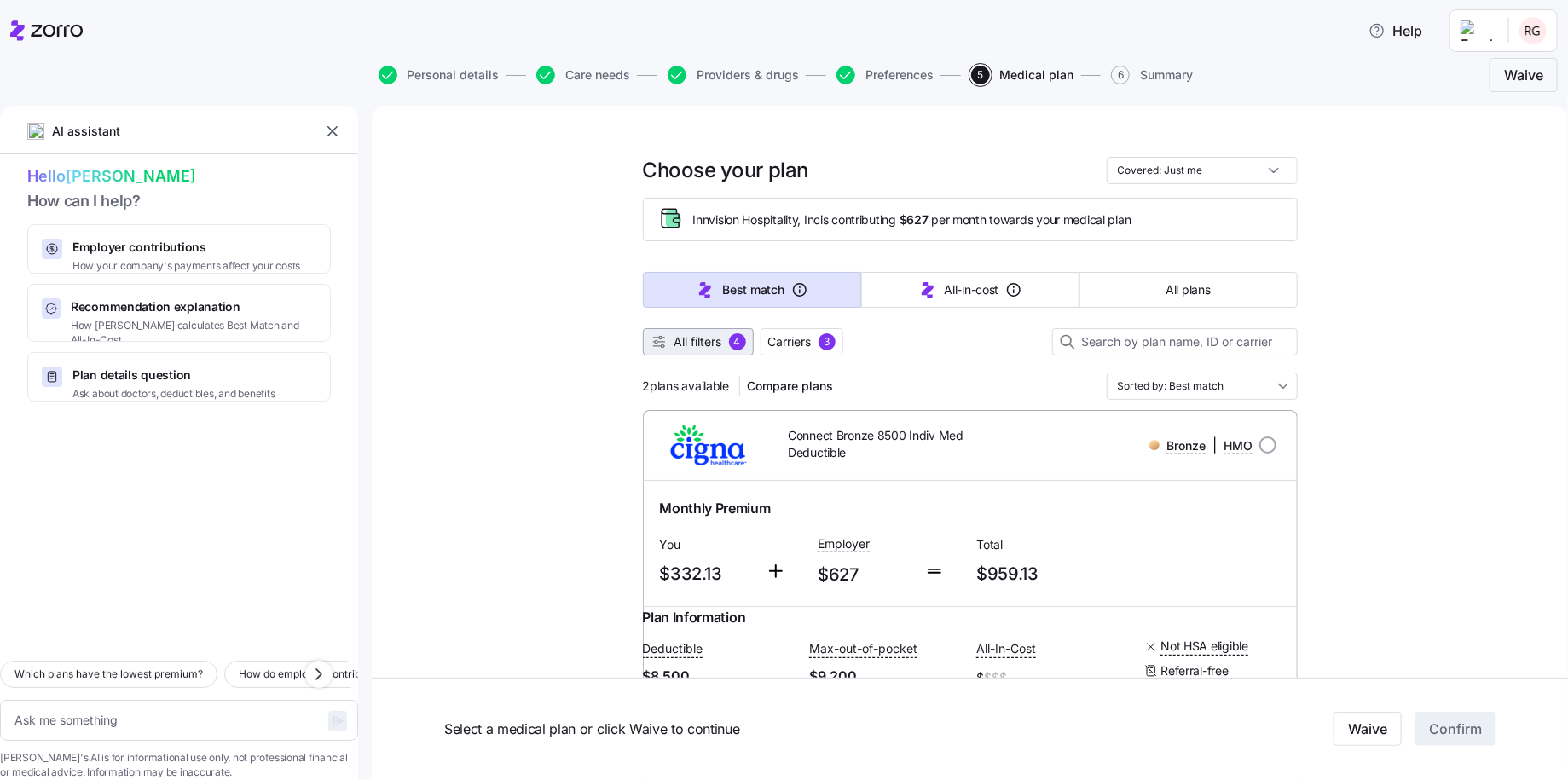
click at [661, 336] on span "All filters 4" at bounding box center [698, 342] width 95 height 17
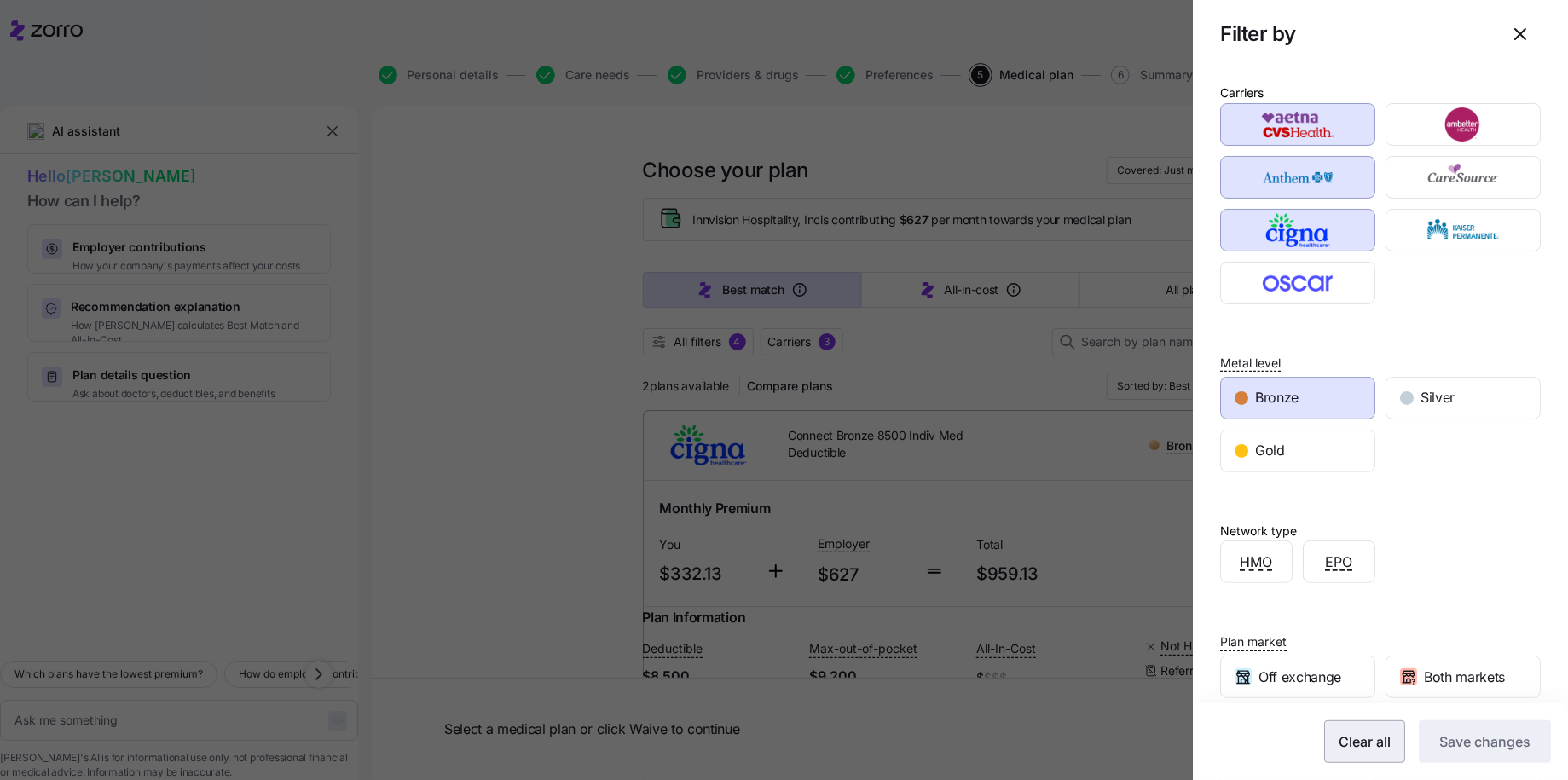
click at [1347, 740] on span "Clear all" at bounding box center [1364, 742] width 52 height 21
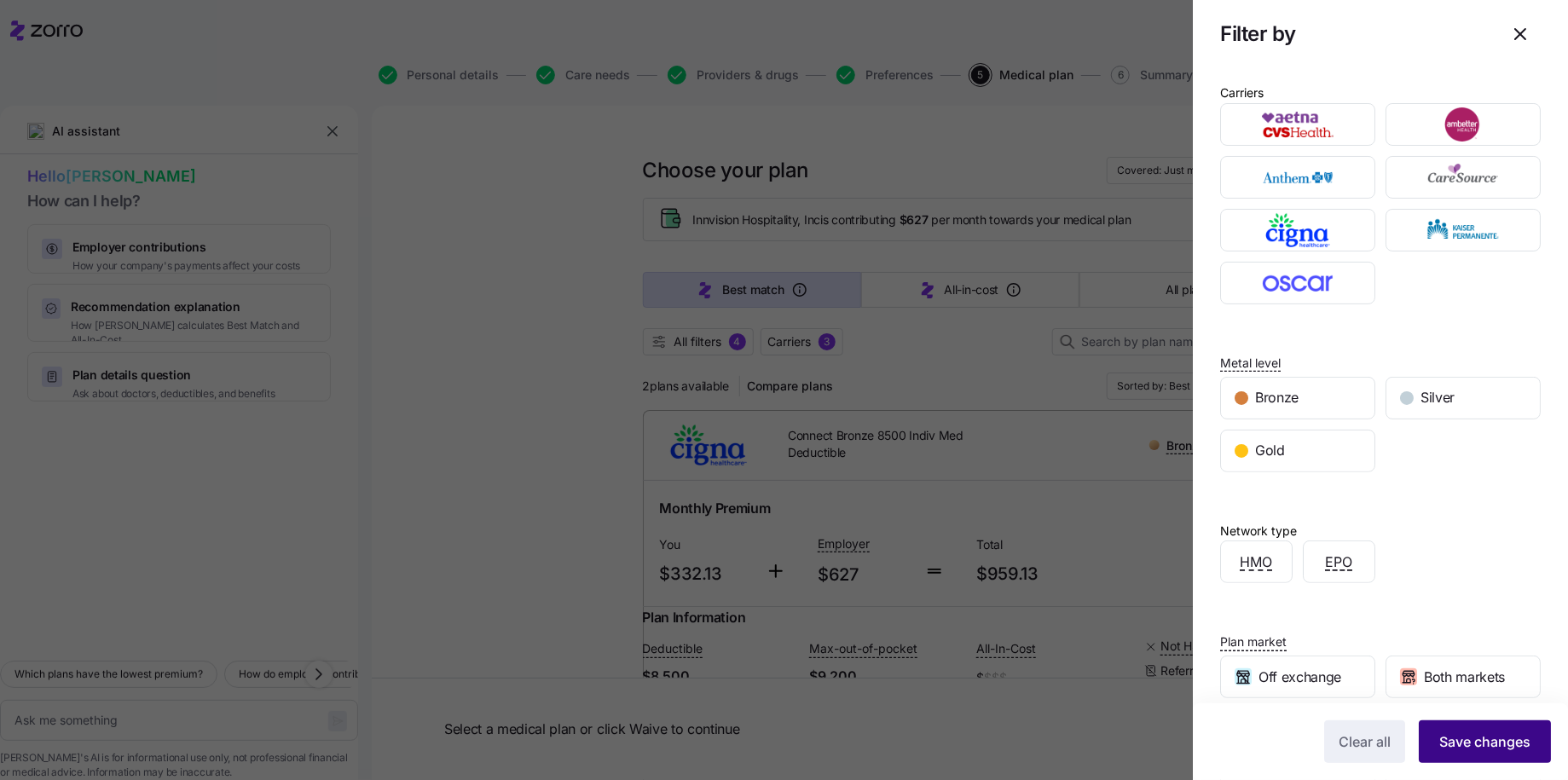
click at [1438, 737] on span "Save changes" at bounding box center [1484, 742] width 91 height 21
type textarea "x"
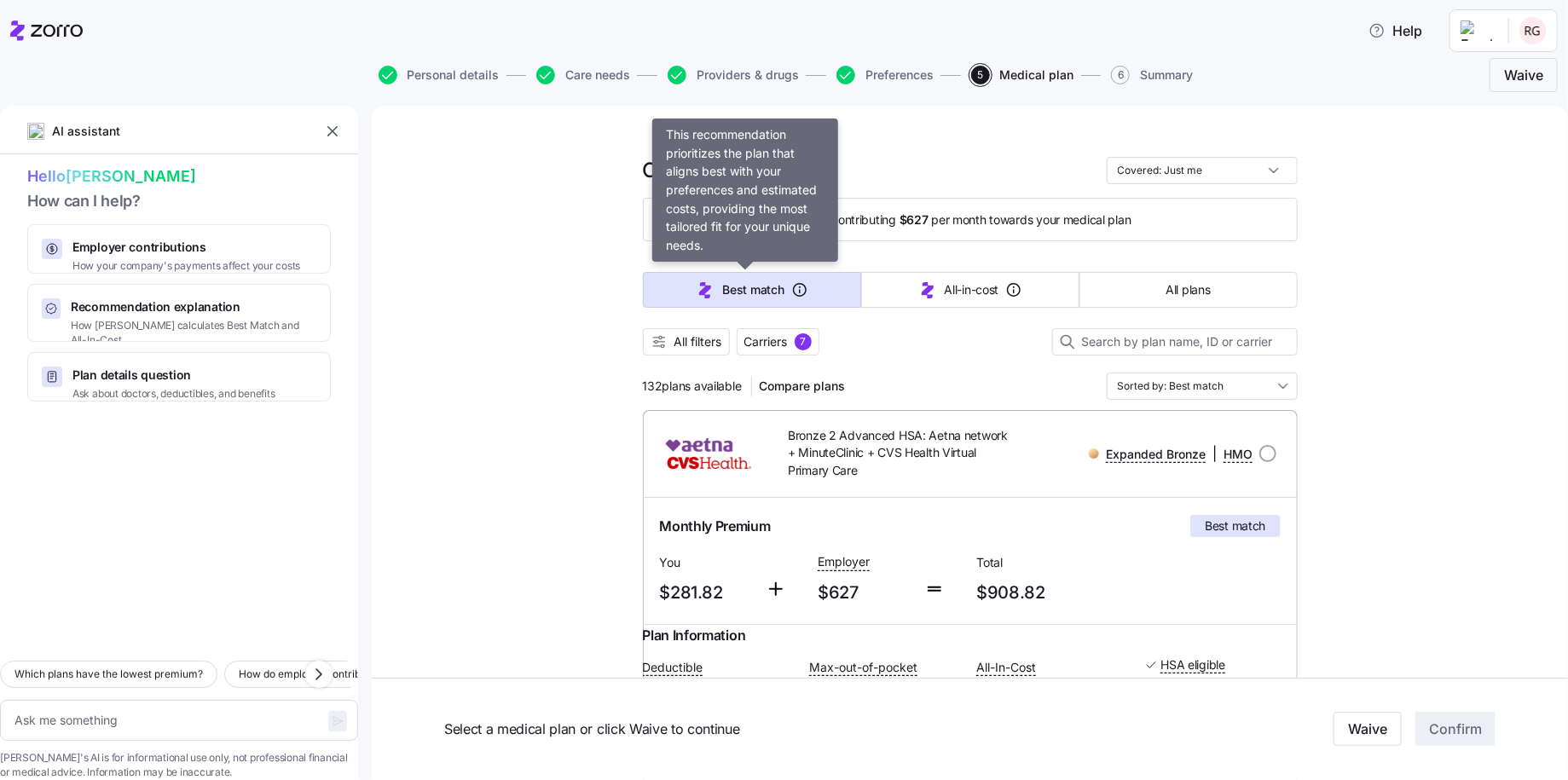
click at [748, 281] on span "Best match" at bounding box center [753, 290] width 61 height 17
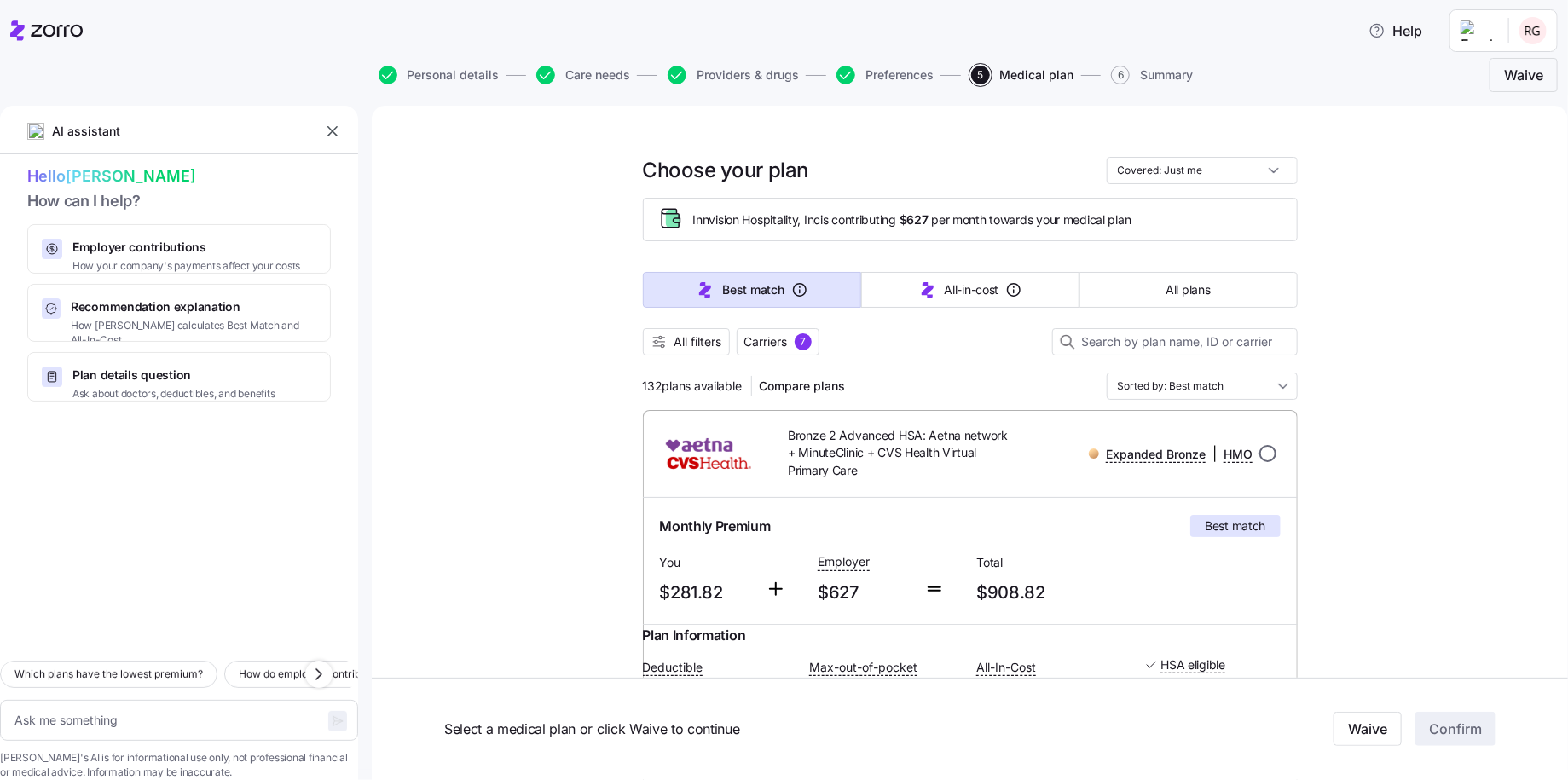
click at [1266, 456] on input "radio" at bounding box center [1267, 454] width 17 height 17
radio input "true"
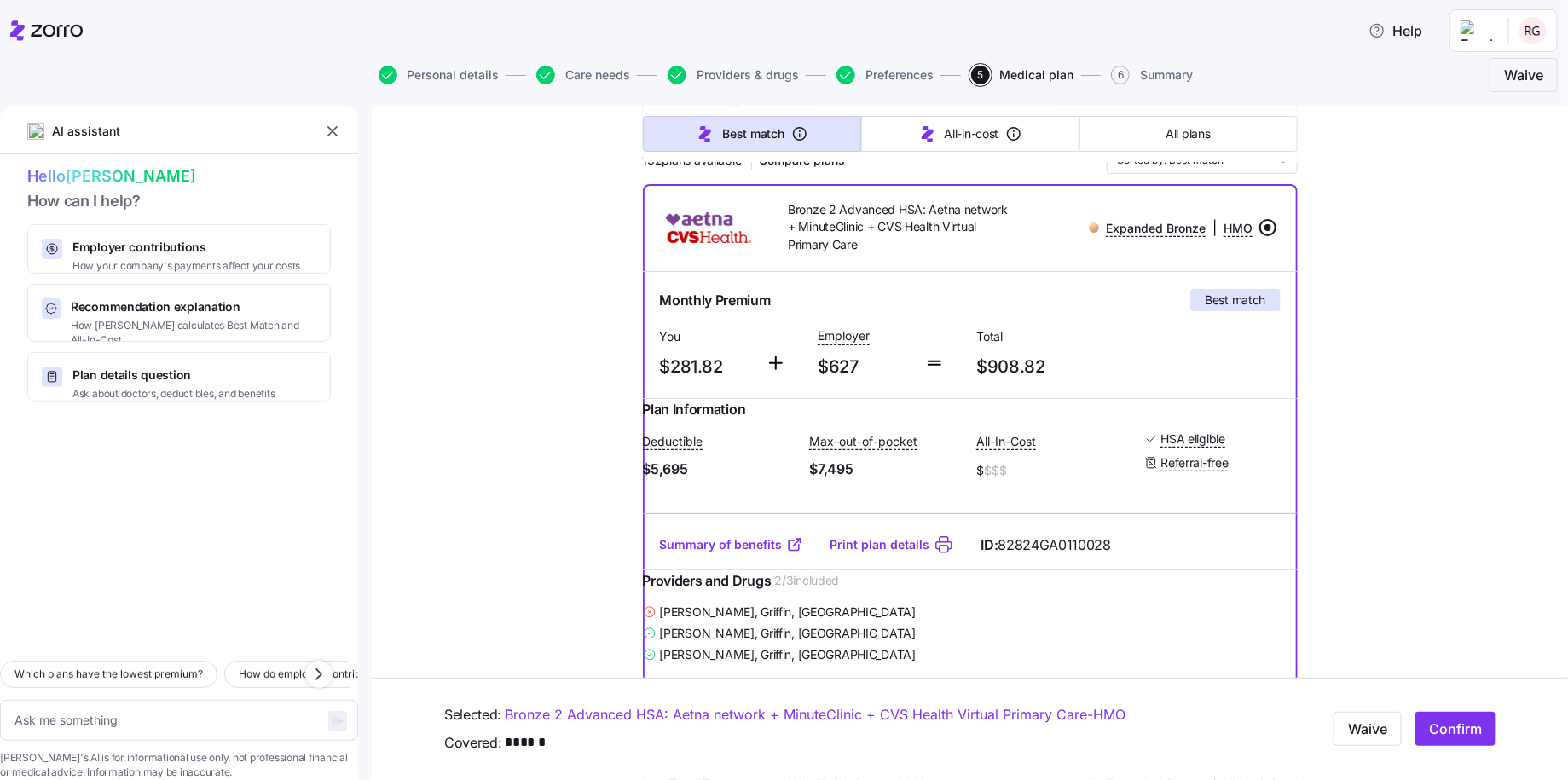
scroll to position [255, 0]
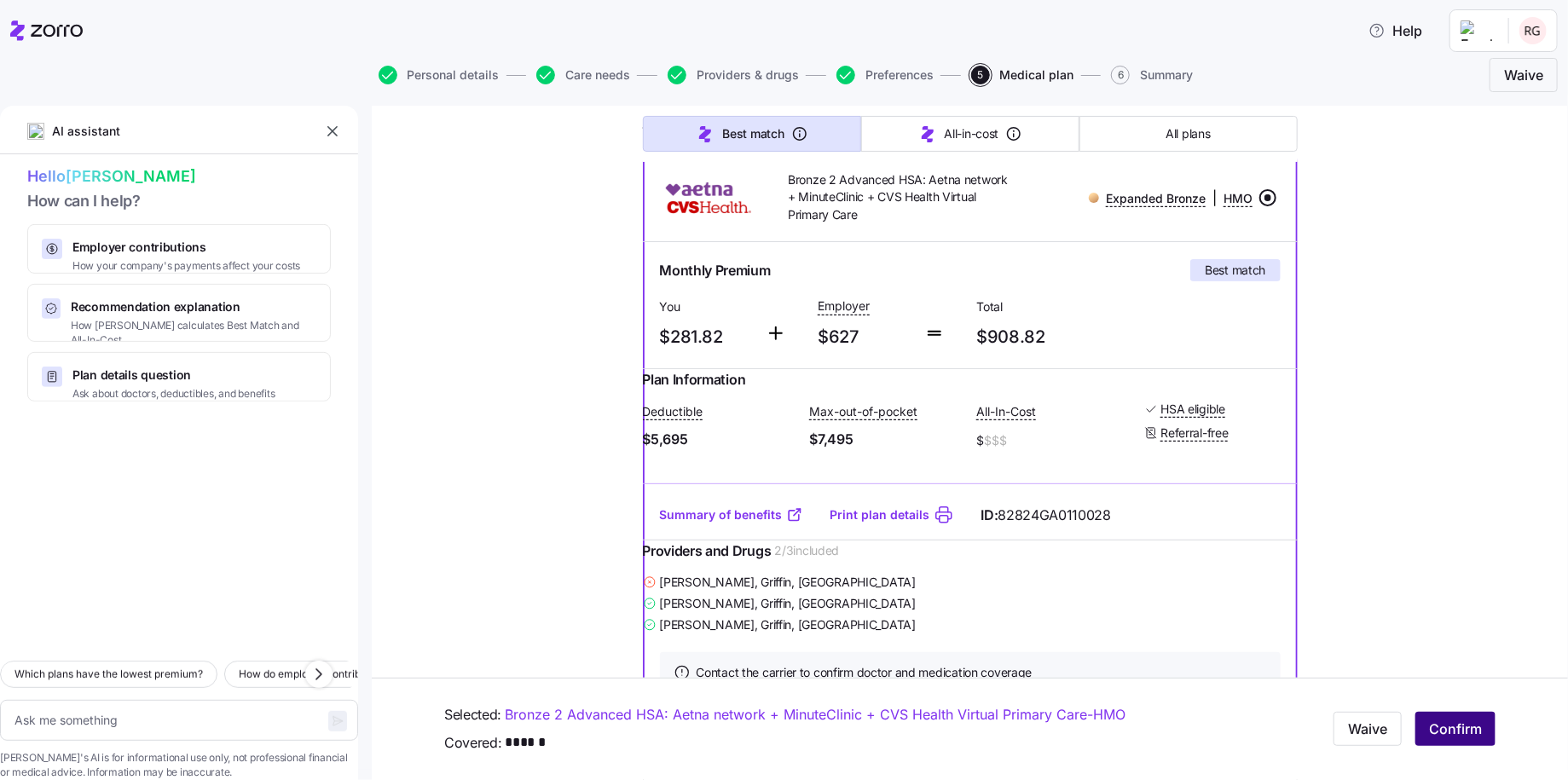
click at [1446, 728] on span "Confirm" at bounding box center [1454, 730] width 53 height 21
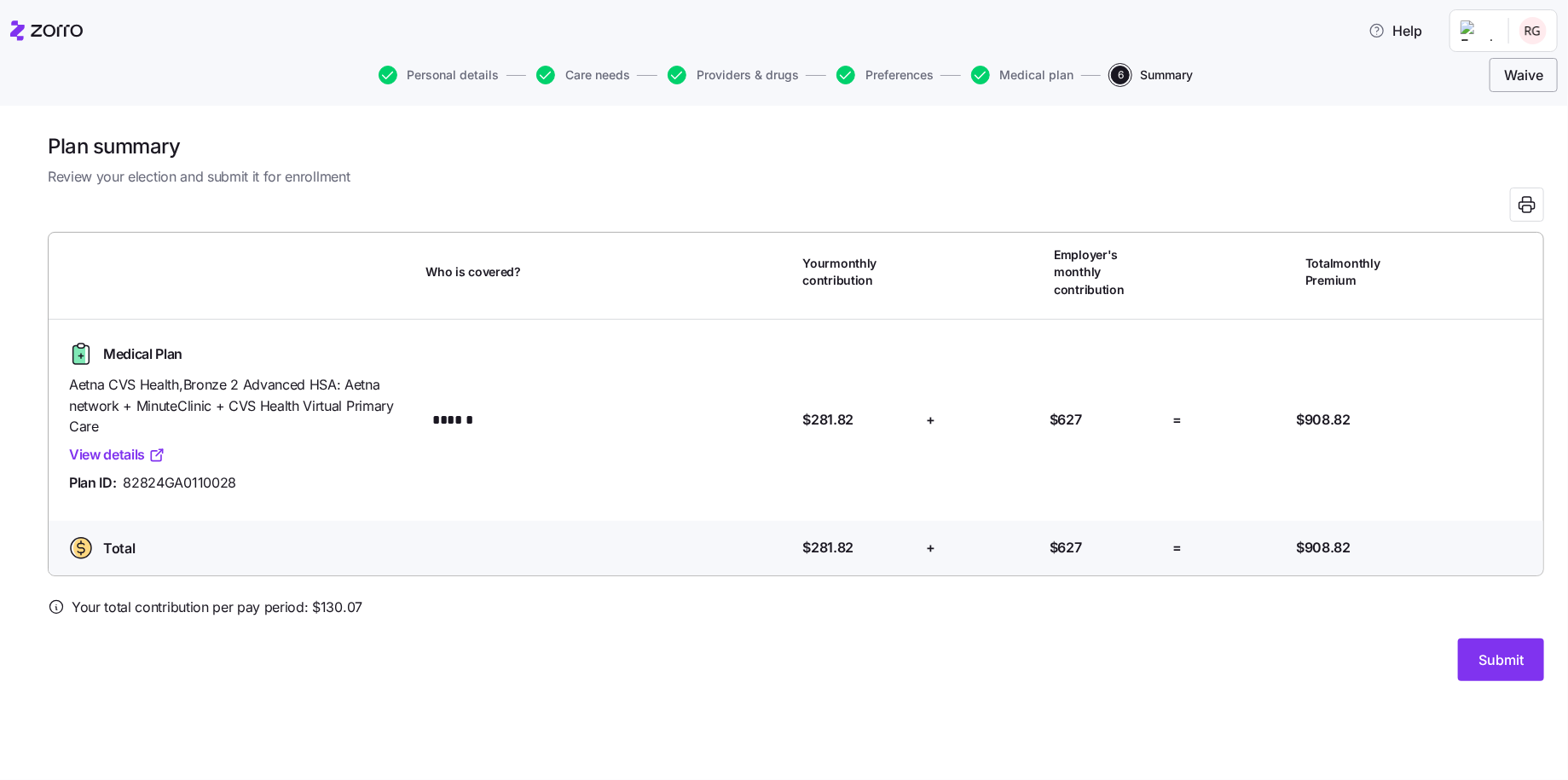
click at [1524, 70] on span "Waive" at bounding box center [1523, 75] width 39 height 21
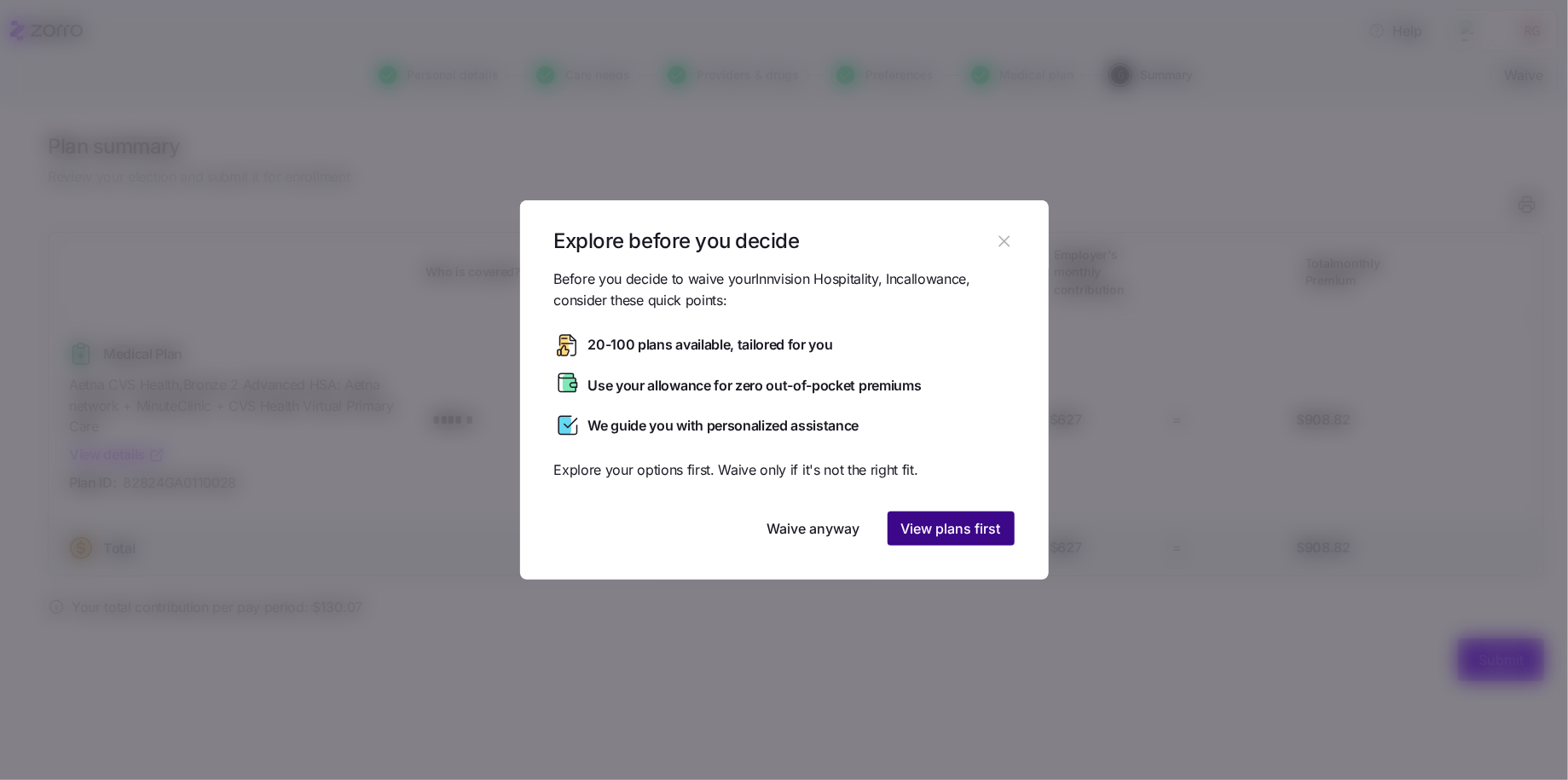
click at [935, 524] on span "View plans first" at bounding box center [950, 528] width 100 height 21
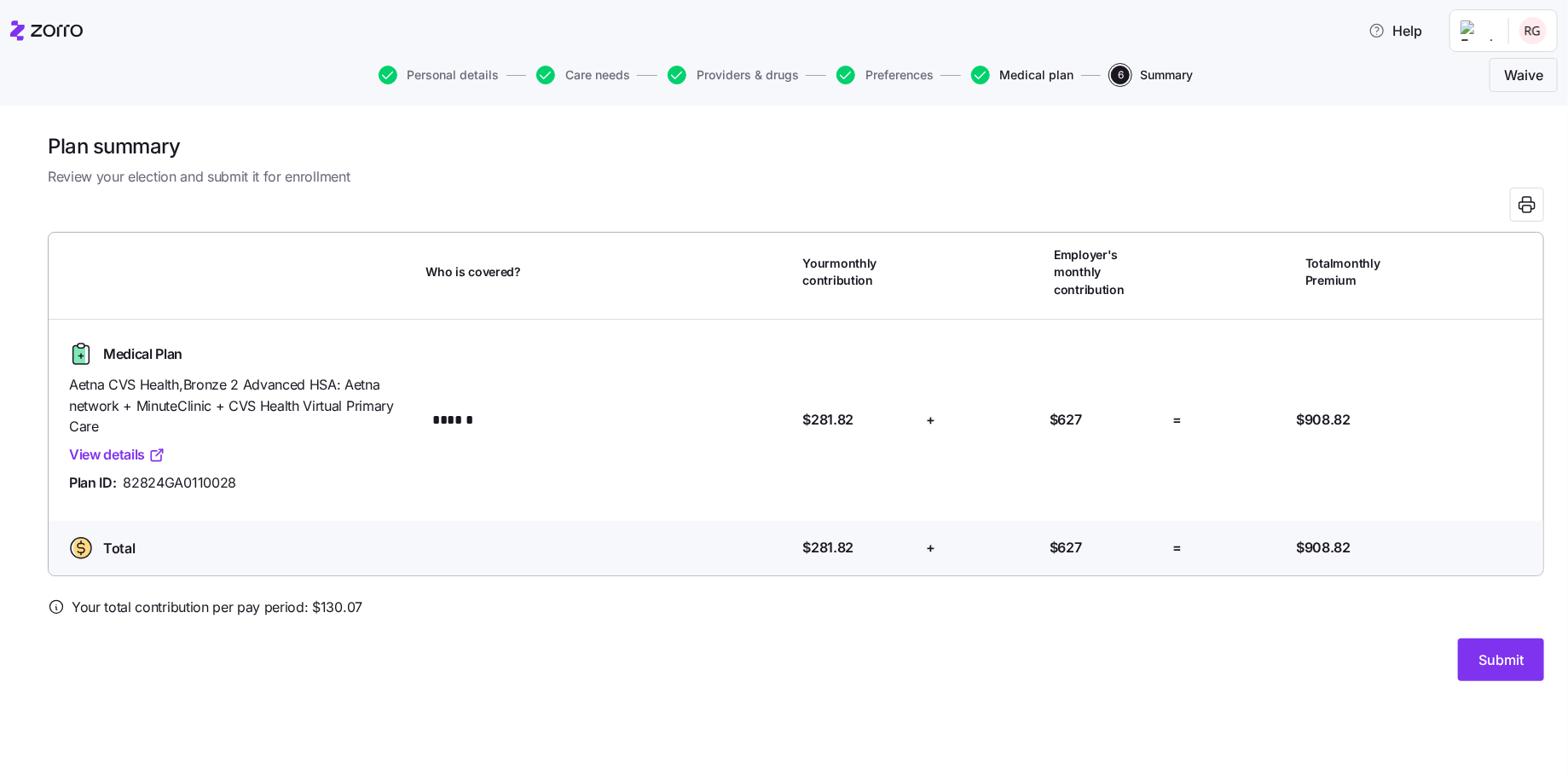
click at [1028, 75] on span "Medical plan" at bounding box center [1037, 75] width 75 height 12
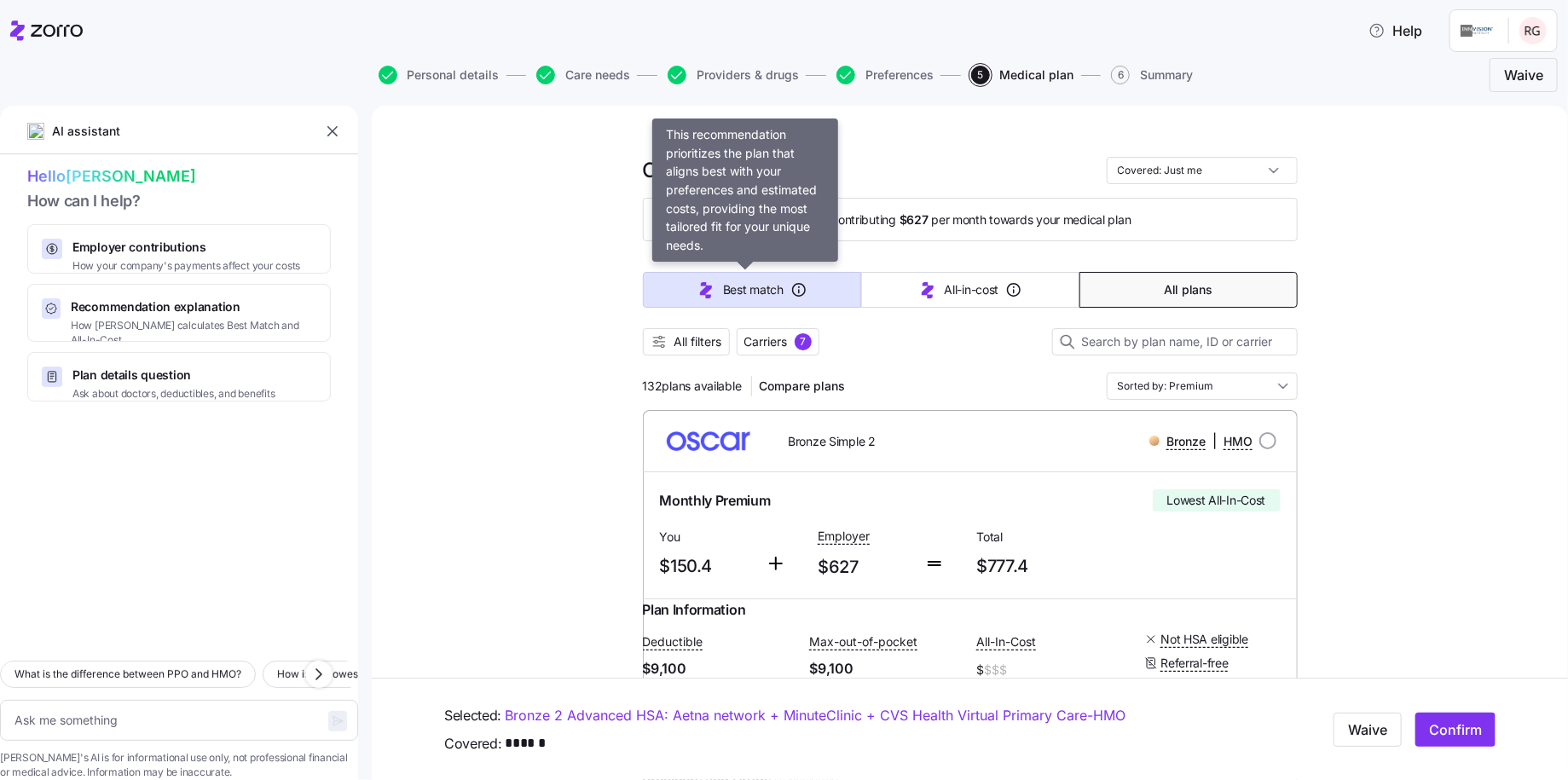
click at [736, 291] on span "Best match" at bounding box center [753, 290] width 61 height 17
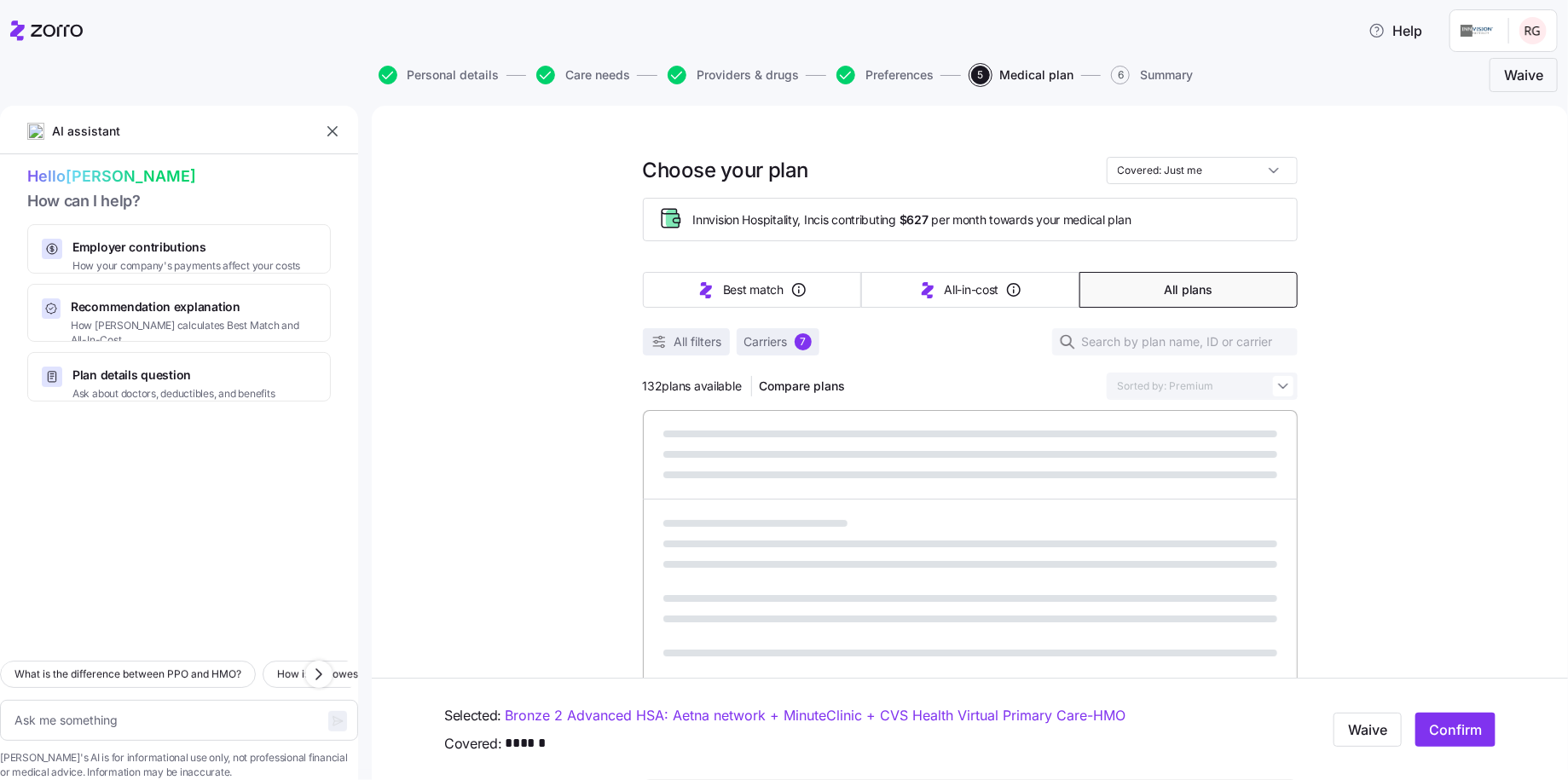
type textarea "x"
type input "Sorted by: Best match"
